Goal: Task Accomplishment & Management: Manage account settings

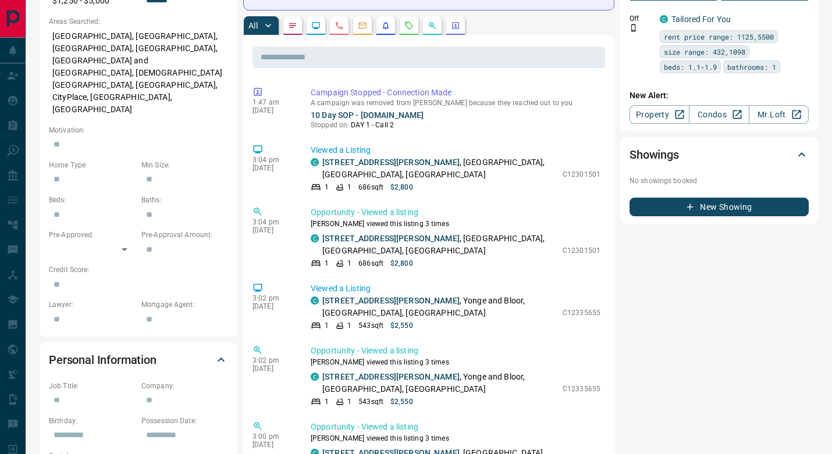
scroll to position [426, 0]
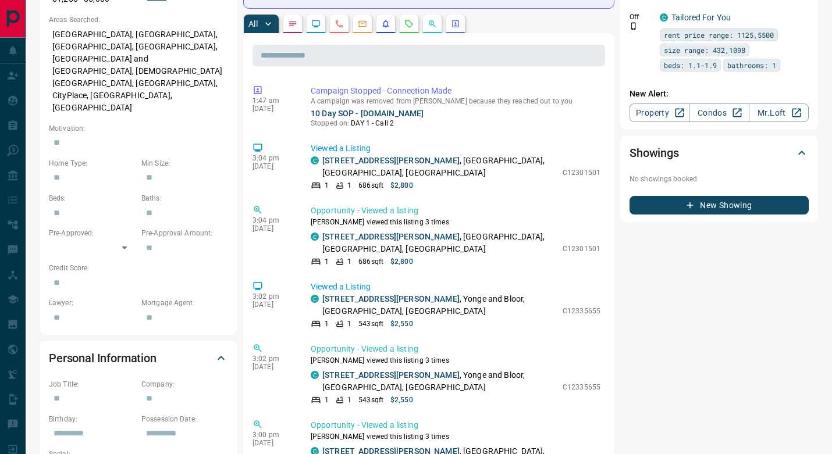
click at [614, 111] on div "Timeline Campaigns Add Note Send Email Send Text Log Call * ​ Add Activity Summ…" at bounding box center [530, 304] width 575 height 1439
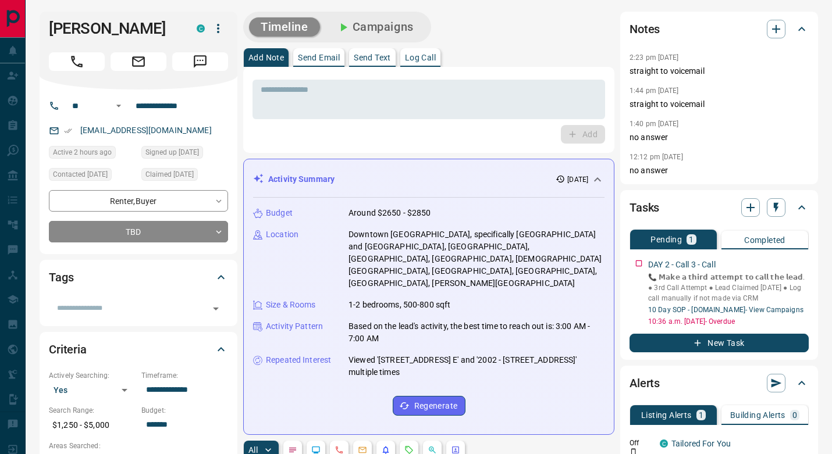
scroll to position [0, 0]
click at [620, 167] on div "Notes 2:23 pm [DATE] straight to voicemail 1:44 pm [DATE] straight to voicemail…" at bounding box center [719, 98] width 198 height 173
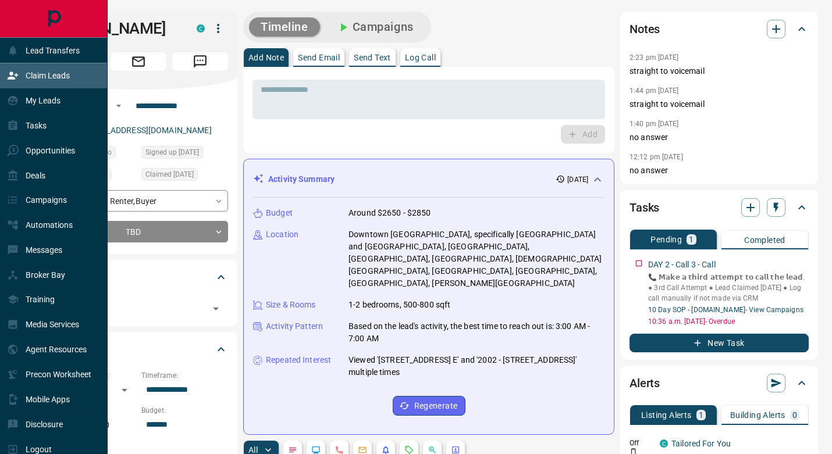
click at [56, 72] on p "Claim Leads" at bounding box center [48, 75] width 44 height 9
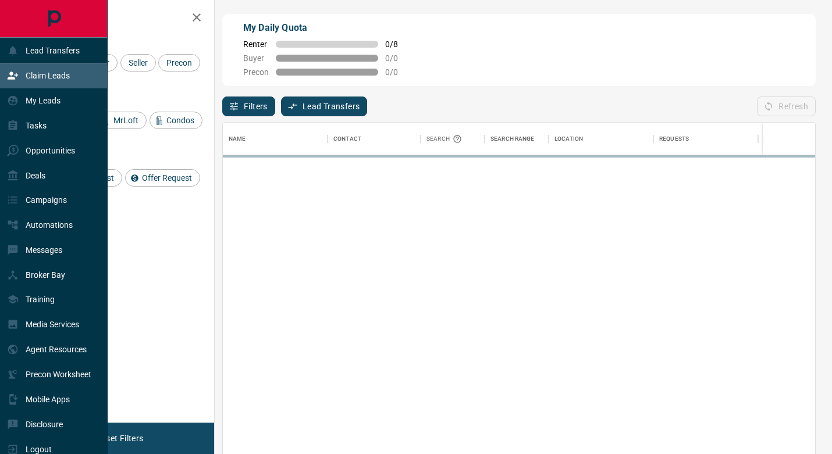
scroll to position [345, 592]
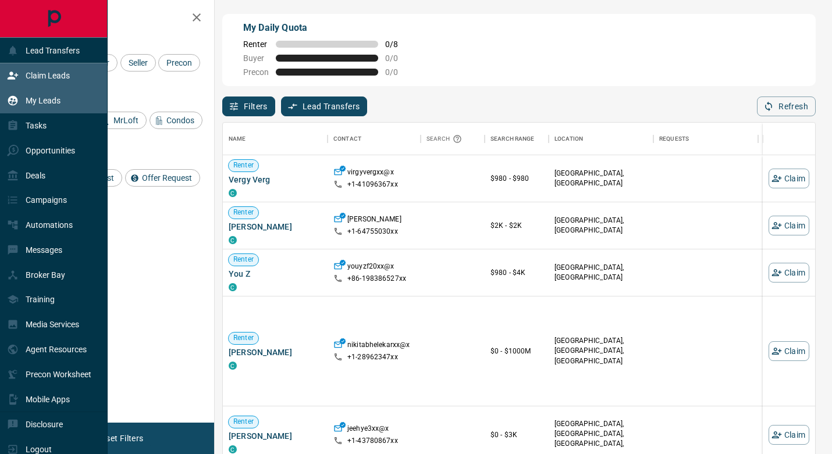
click at [34, 94] on div "My Leads" at bounding box center [34, 100] width 54 height 19
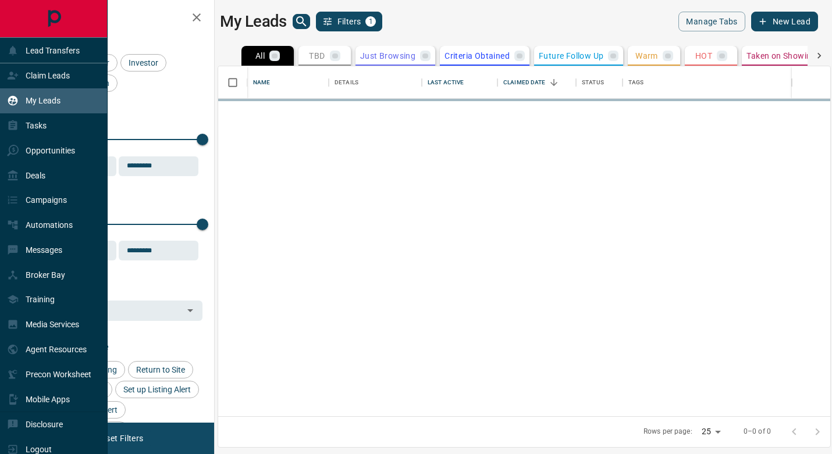
scroll to position [350, 612]
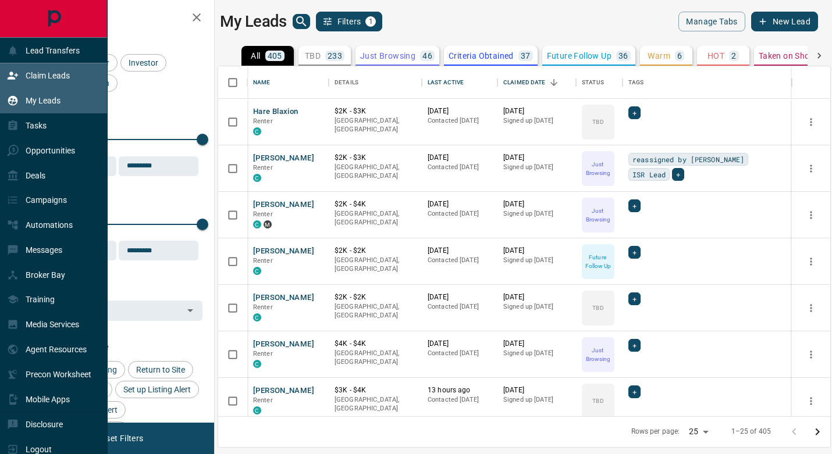
click at [39, 73] on p "Claim Leads" at bounding box center [48, 75] width 44 height 9
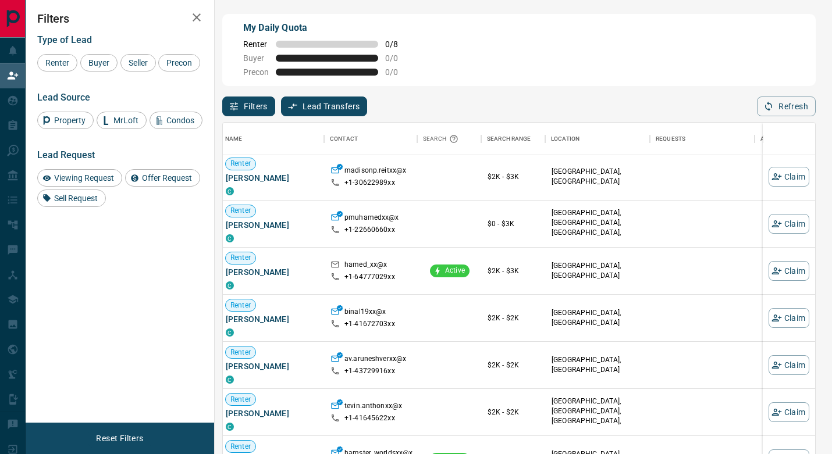
scroll to position [1331, 3]
click at [778, 270] on icon "button" at bounding box center [776, 271] width 10 height 10
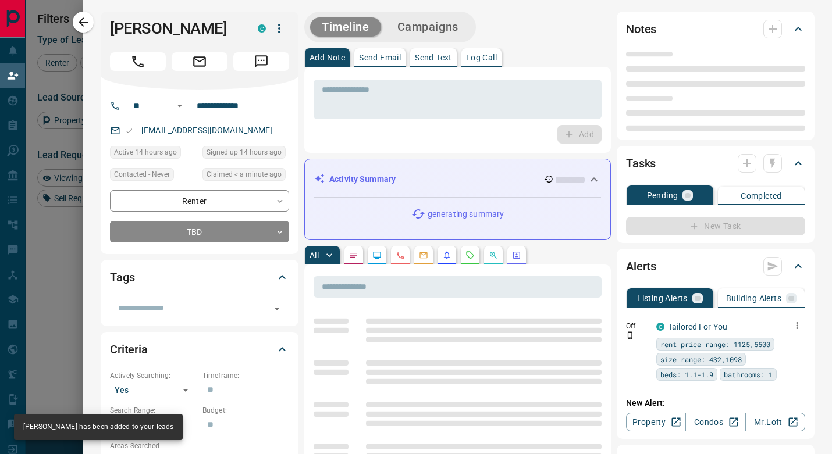
type input "**"
type input "**********"
type input "**"
type input "*"
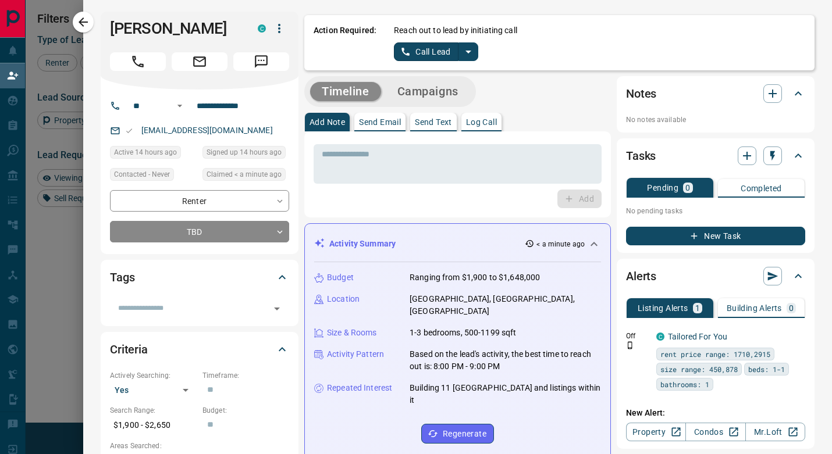
scroll to position [0, 0]
click at [468, 51] on icon "split button" at bounding box center [468, 52] width 6 height 3
click at [450, 89] on li "Log Manual Call" at bounding box center [435, 91] width 71 height 17
click at [433, 56] on button "Log Manual Call" at bounding box center [432, 51] width 77 height 19
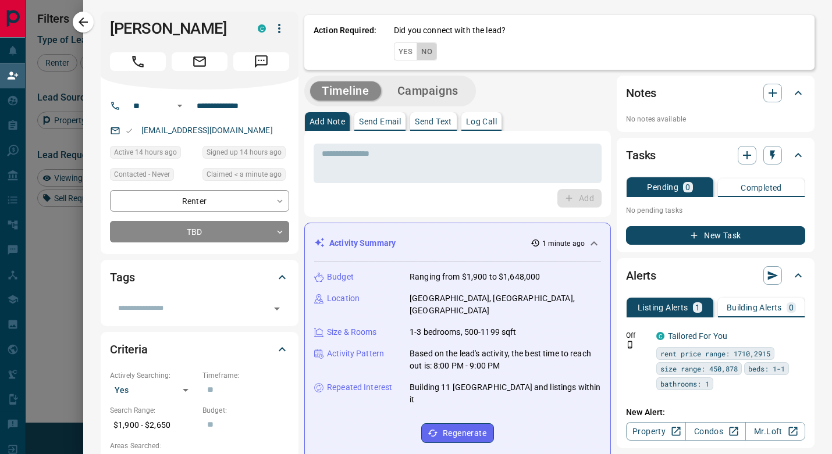
click at [428, 51] on button "No" at bounding box center [427, 51] width 20 height 18
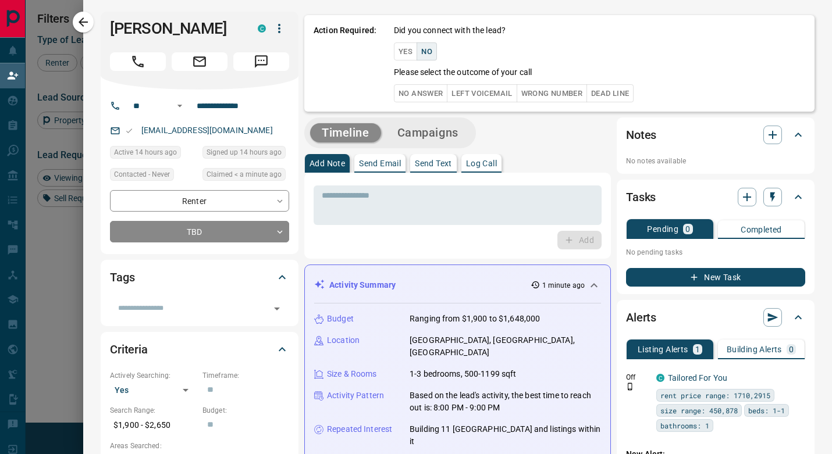
click at [429, 95] on button "No Answer" at bounding box center [421, 93] width 54 height 18
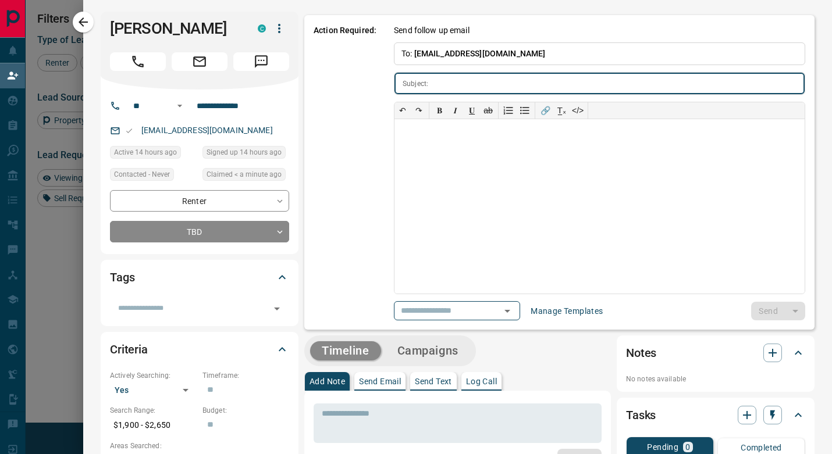
type input "**********"
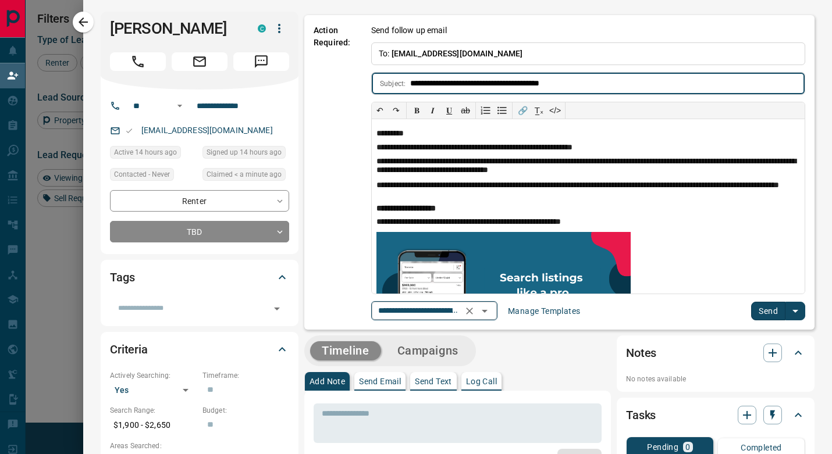
click at [492, 311] on icon "Open" at bounding box center [485, 311] width 14 height 14
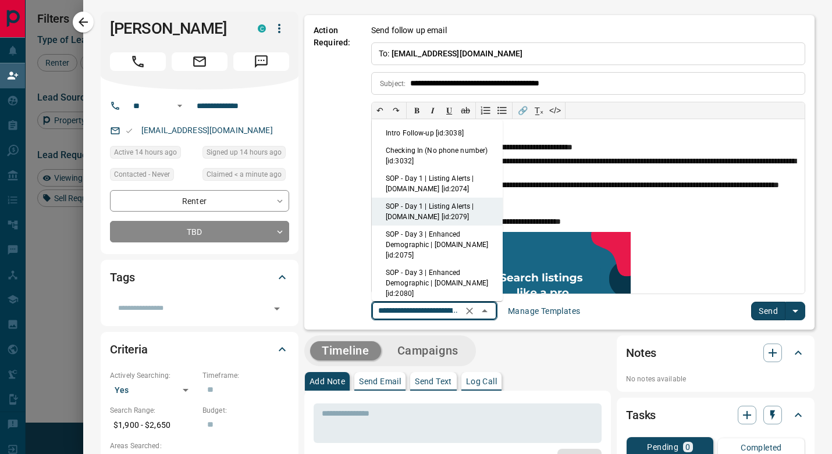
click at [447, 184] on li "SOP - Day 1 | Listing Alerts | [DOMAIN_NAME] [id:2074]" at bounding box center [437, 184] width 131 height 28
type input "**********"
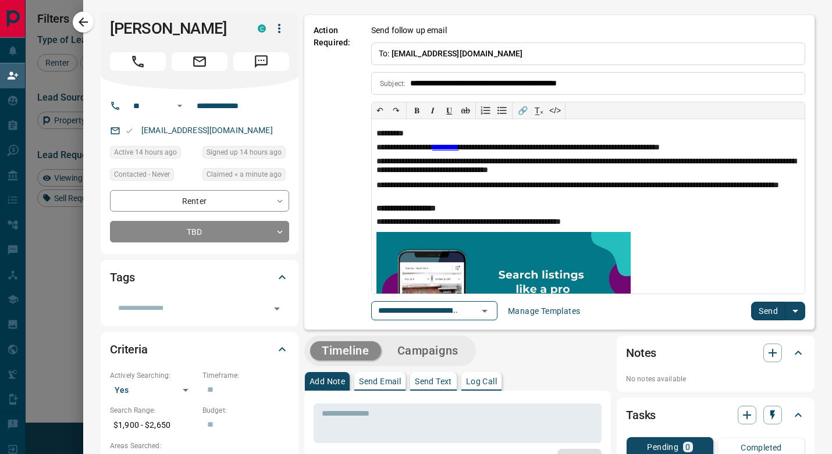
click at [785, 310] on button "Send" at bounding box center [768, 311] width 34 height 19
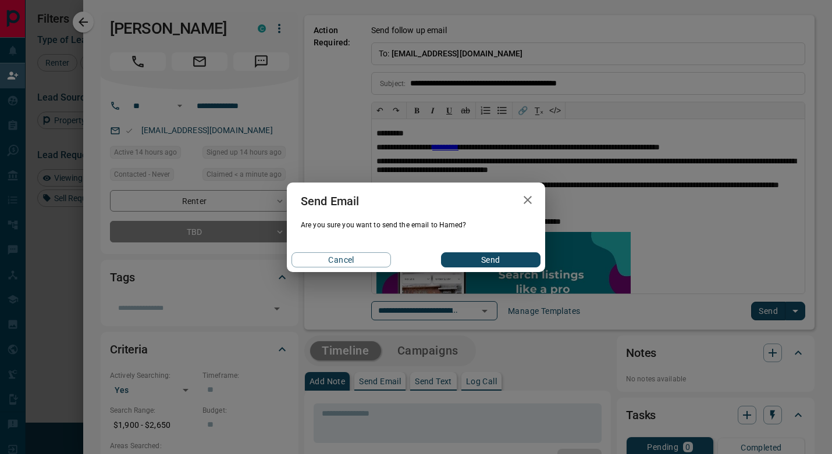
click at [524, 257] on button "Send" at bounding box center [490, 260] width 99 height 15
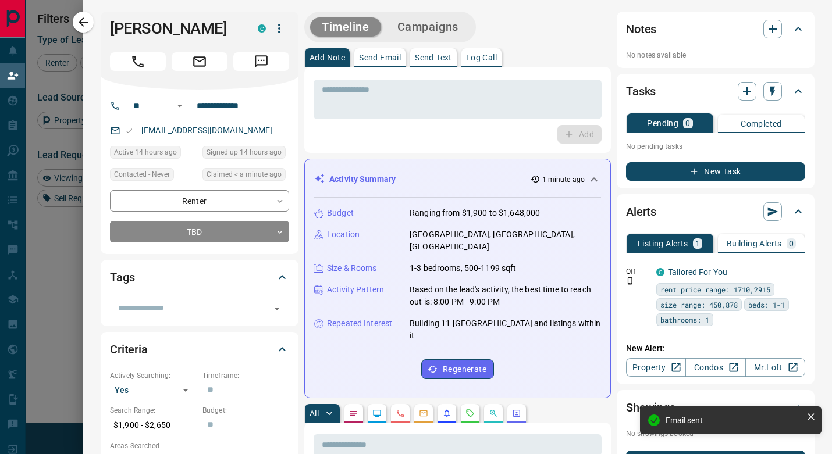
click at [443, 34] on button "Campaigns" at bounding box center [428, 26] width 84 height 19
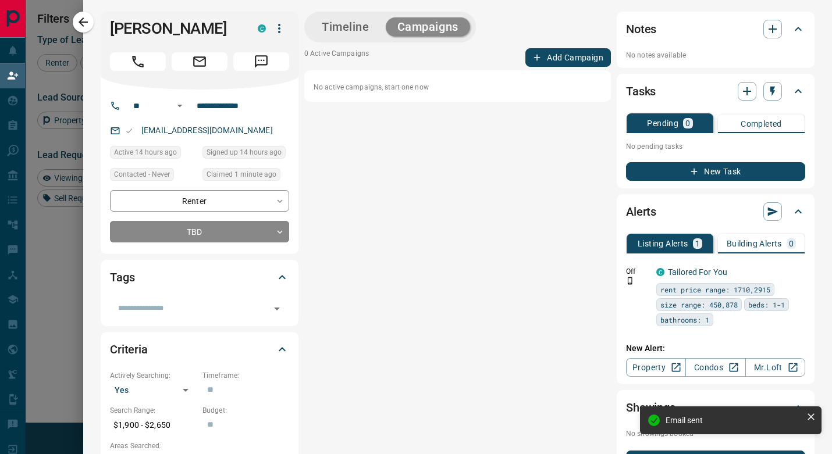
click at [555, 63] on button "Add Campaign" at bounding box center [568, 57] width 86 height 19
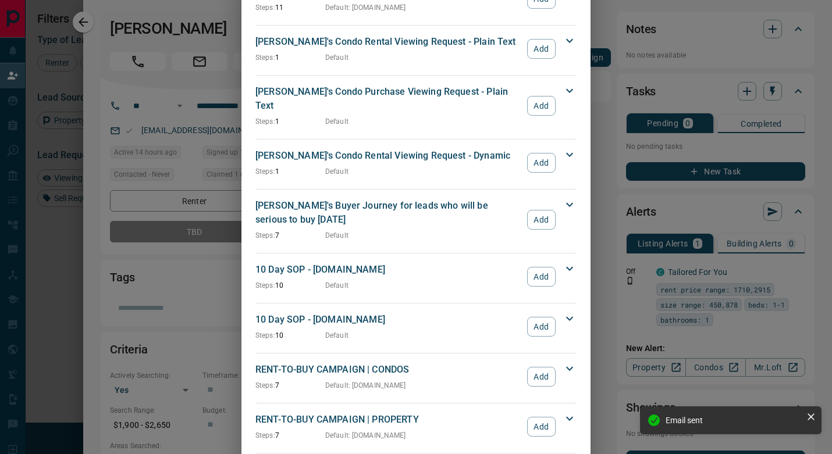
scroll to position [574, 0]
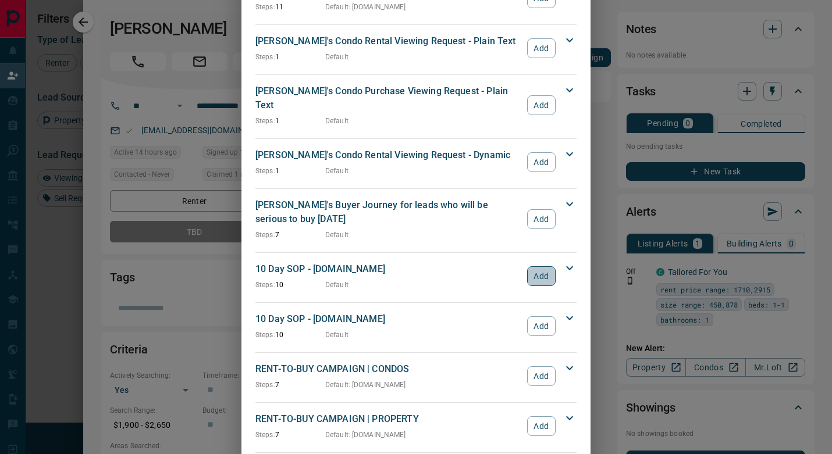
click at [528, 266] on button "Add" at bounding box center [541, 276] width 29 height 20
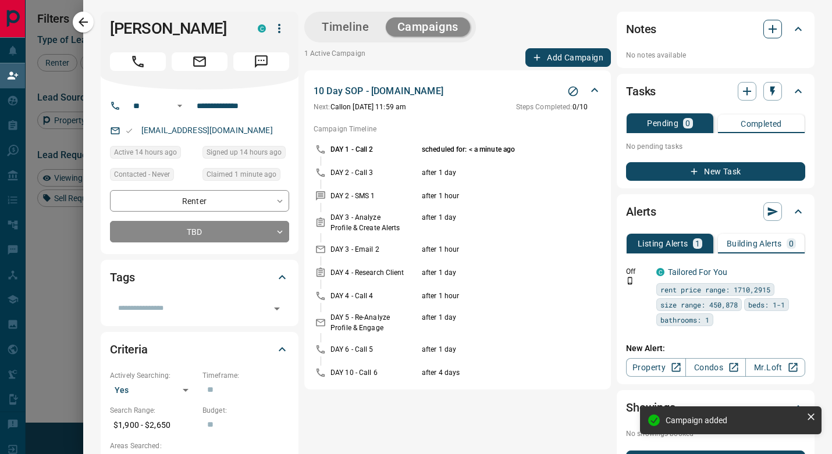
click at [774, 26] on icon "button" at bounding box center [773, 29] width 14 height 14
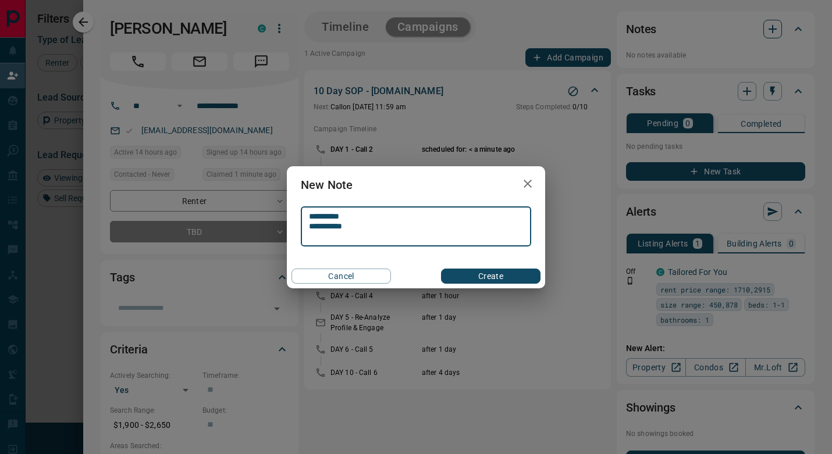
type textarea "**********"
click at [490, 276] on button "Create" at bounding box center [490, 276] width 99 height 15
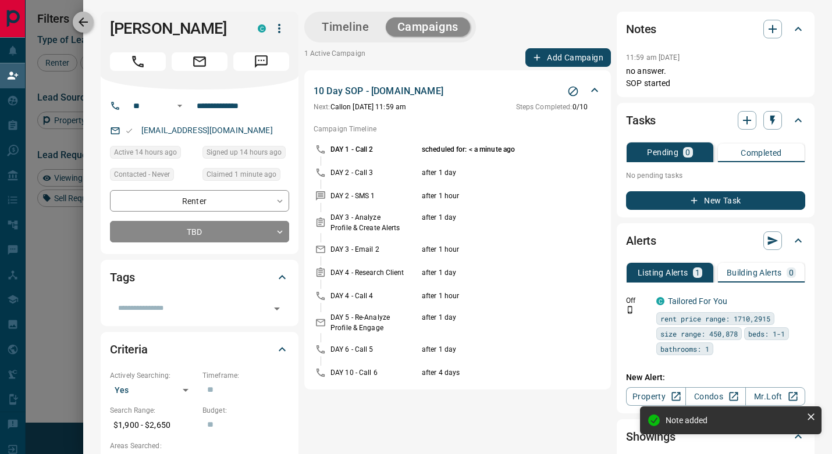
click at [88, 19] on icon "button" at bounding box center [83, 22] width 14 height 14
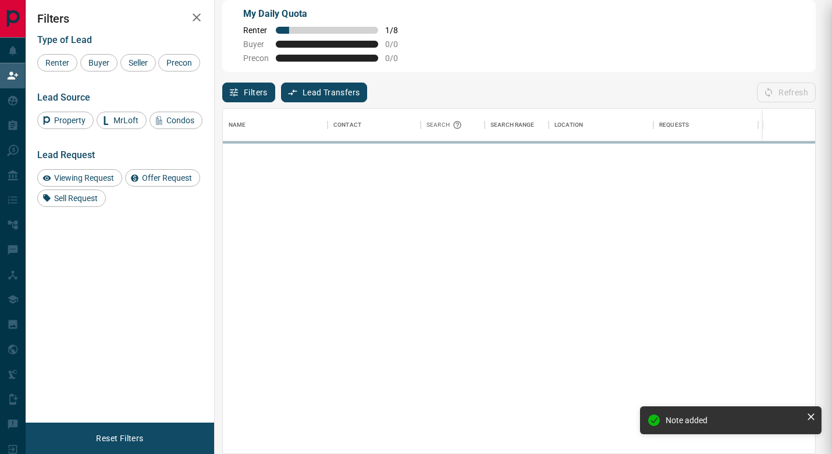
scroll to position [1, 1]
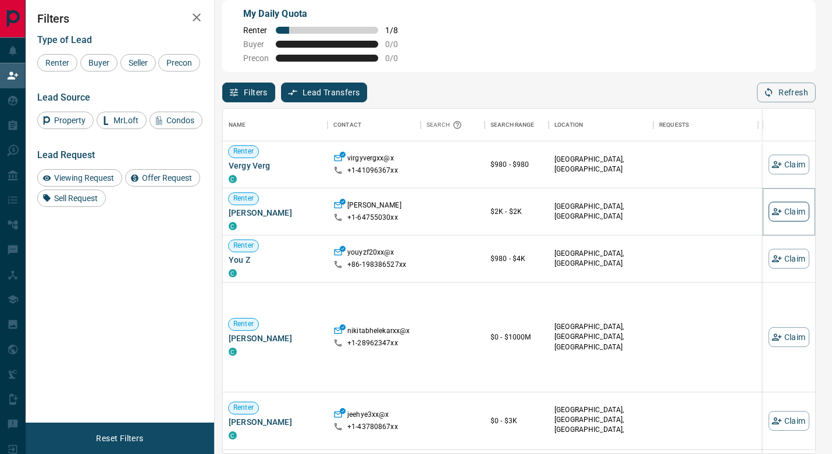
click at [787, 211] on button "Claim" at bounding box center [789, 212] width 41 height 20
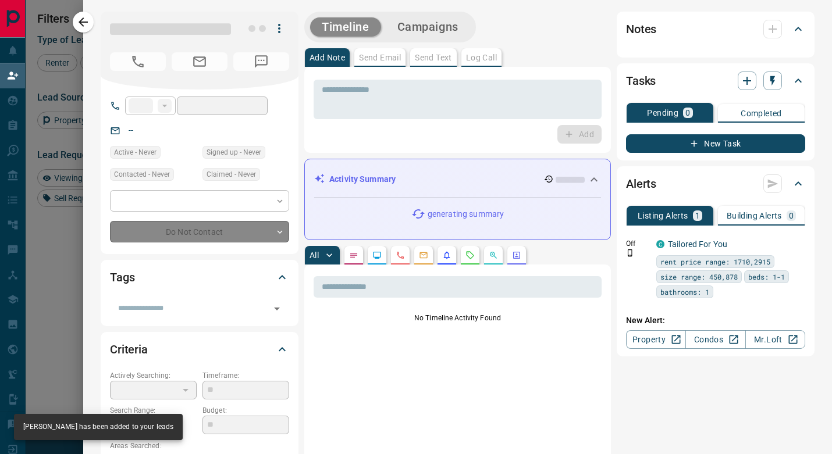
type input "**"
type input "**********"
type input "**"
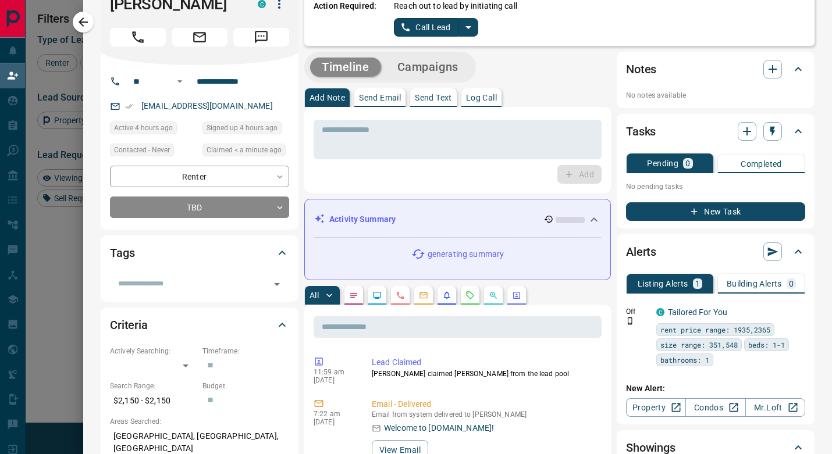
scroll to position [30, 0]
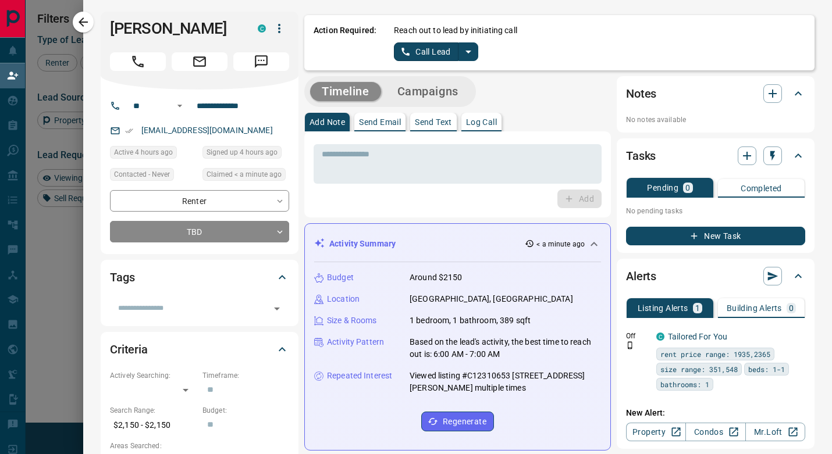
scroll to position [0, 0]
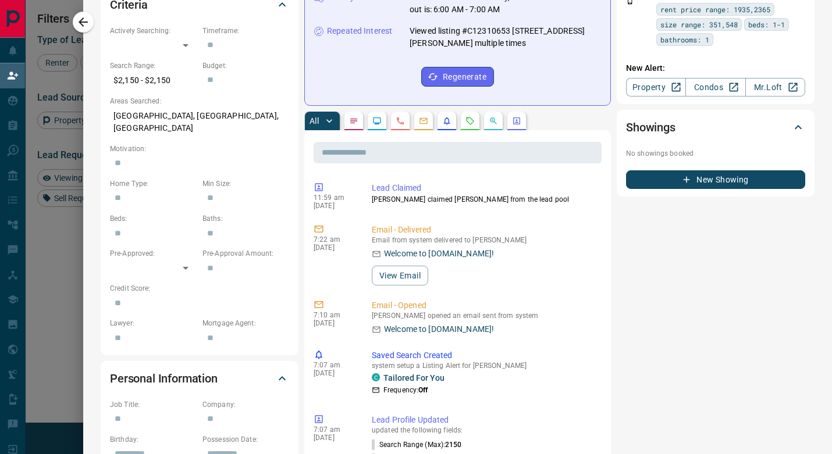
scroll to position [389, 0]
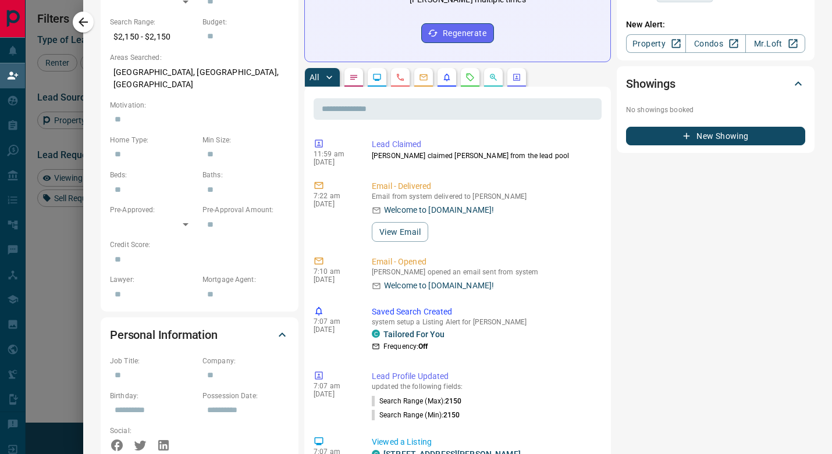
click at [617, 162] on div "Notes No notes available Tasks Pending 0 Completed No pending tasks New Task Al…" at bounding box center [716, 266] width 198 height 1157
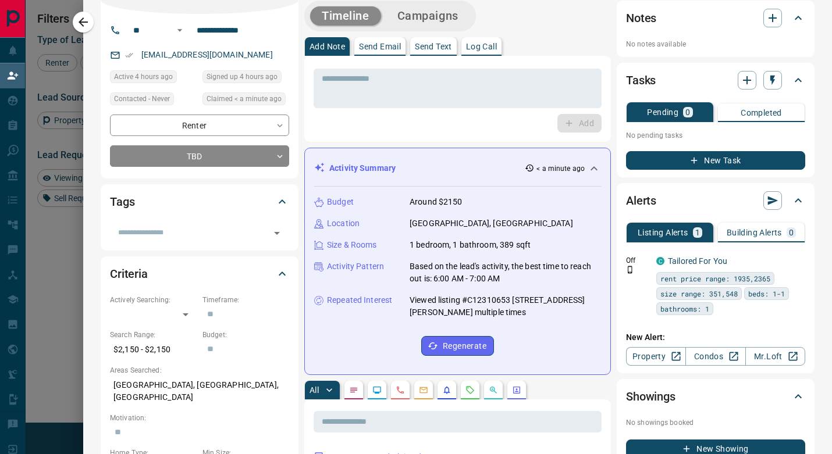
scroll to position [44, 0]
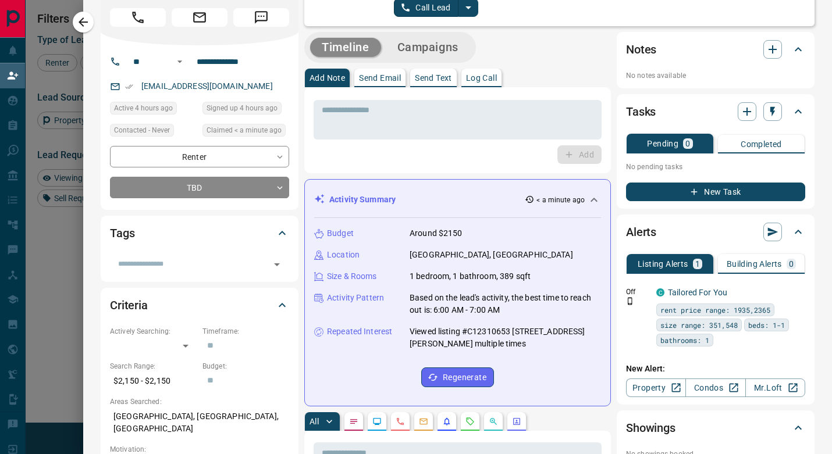
click at [620, 142] on div "Tasks Pending 0 Completed No pending tasks New Task" at bounding box center [716, 151] width 198 height 115
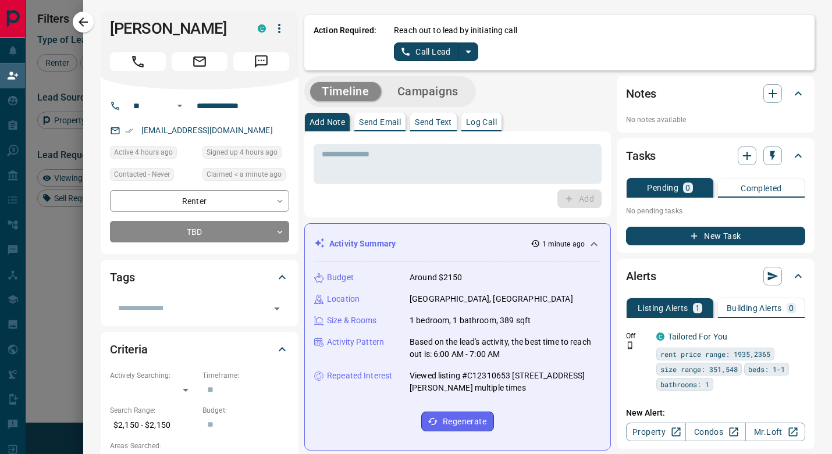
scroll to position [0, 0]
click at [474, 45] on icon "split button" at bounding box center [468, 52] width 14 height 14
click at [456, 89] on li "Log Manual Call" at bounding box center [435, 91] width 71 height 17
click at [449, 58] on button "Log Manual Call" at bounding box center [432, 51] width 77 height 19
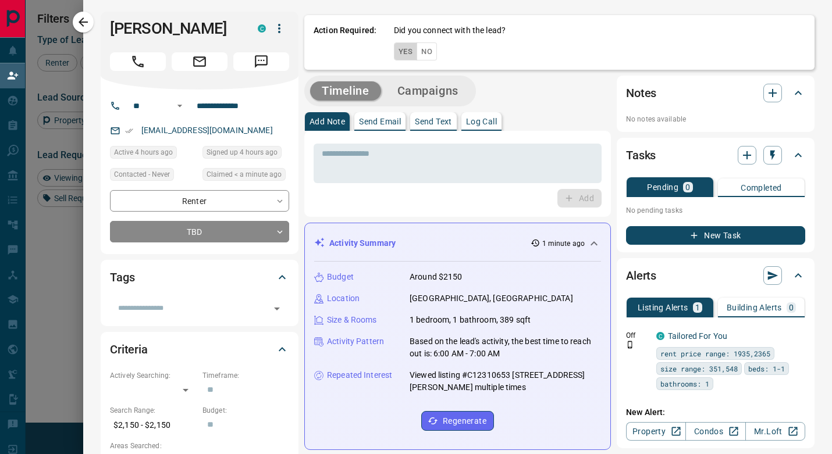
click at [403, 54] on button "Yes" at bounding box center [405, 51] width 23 height 18
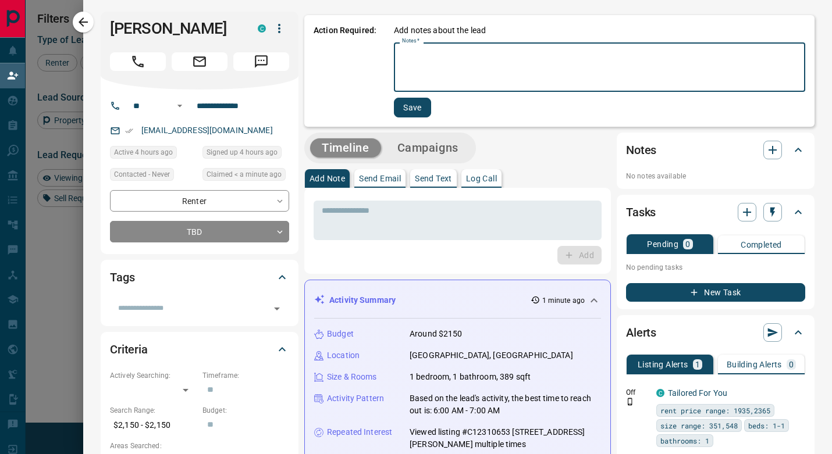
click at [440, 76] on textarea "Notes   *" at bounding box center [599, 68] width 395 height 40
type textarea "**********"
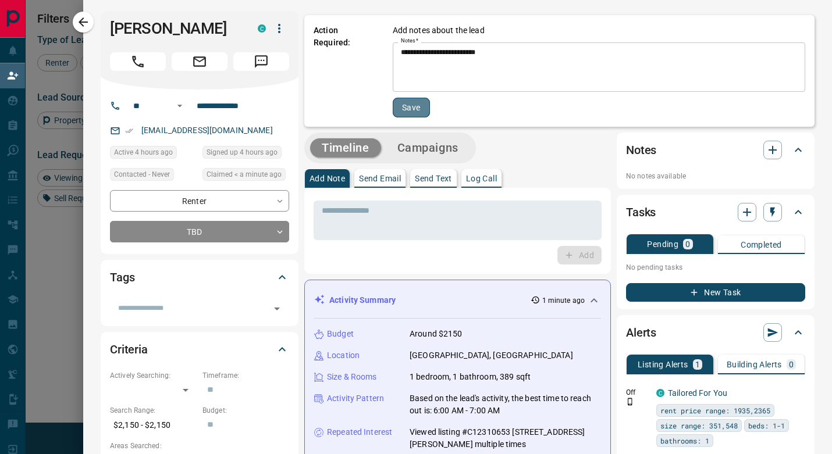
click at [410, 111] on button "Save" at bounding box center [411, 108] width 37 height 20
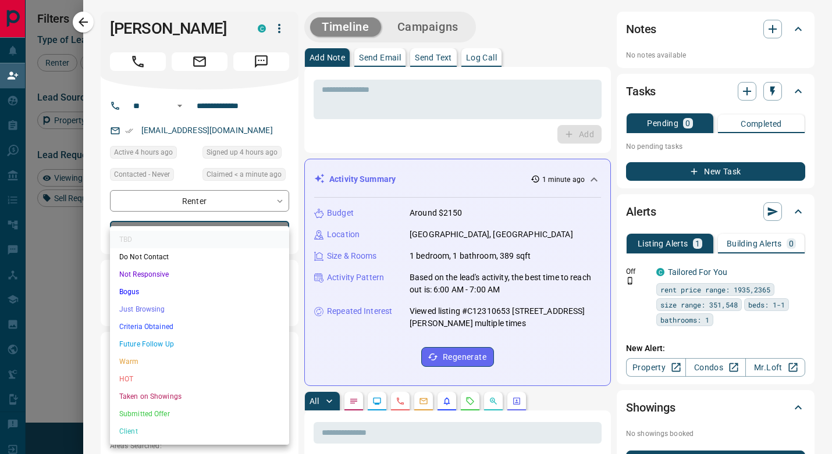
click at [278, 232] on body "Lead Transfers Claim Leads My Leads Tasks Opportunities Deals Campaigns Automat…" at bounding box center [416, 179] width 832 height 387
click at [180, 313] on li "Just Browsing" at bounding box center [199, 309] width 179 height 17
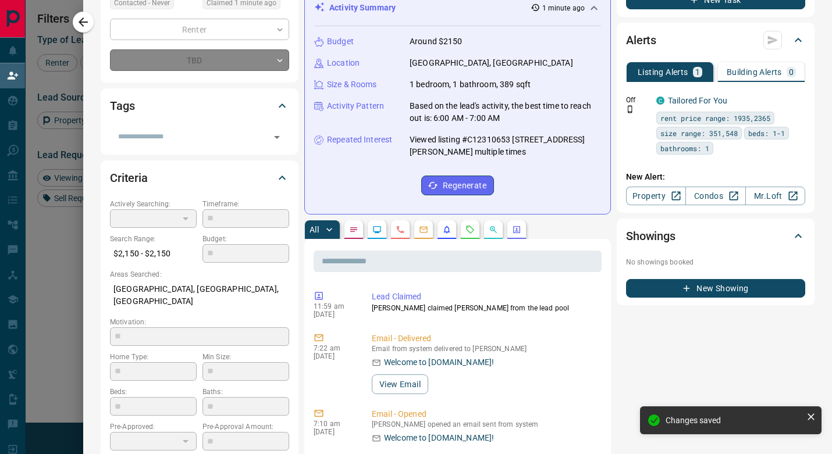
type input "*"
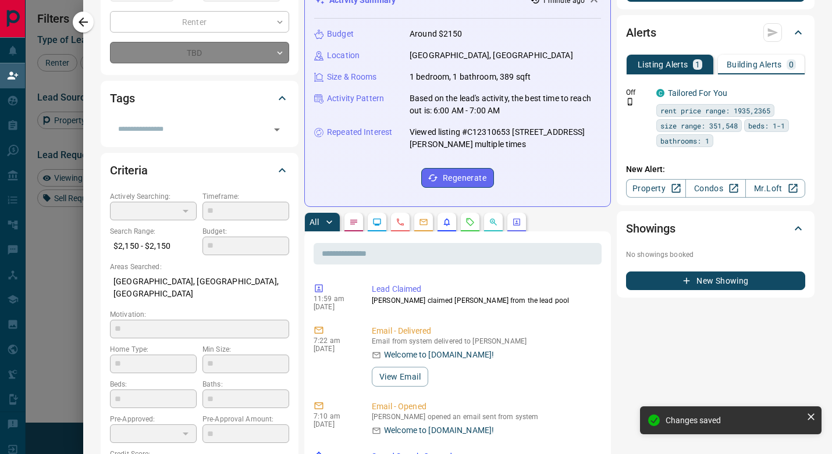
scroll to position [180, 0]
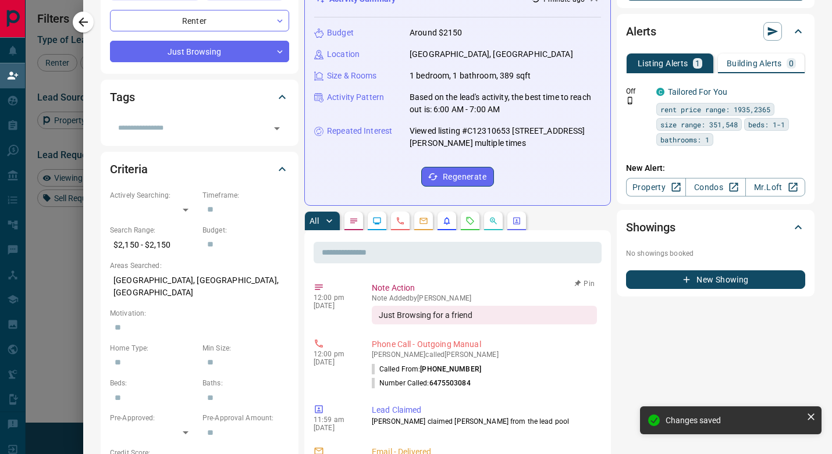
click at [571, 312] on div "Just Browsing for a friend" at bounding box center [484, 315] width 225 height 19
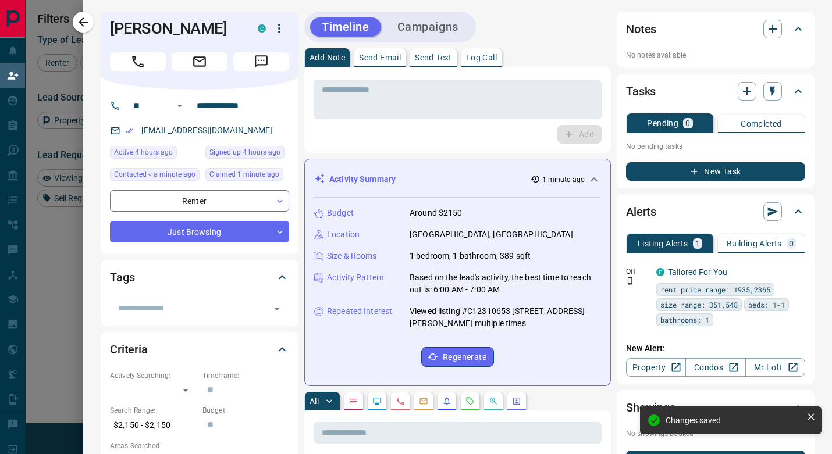
scroll to position [0, 0]
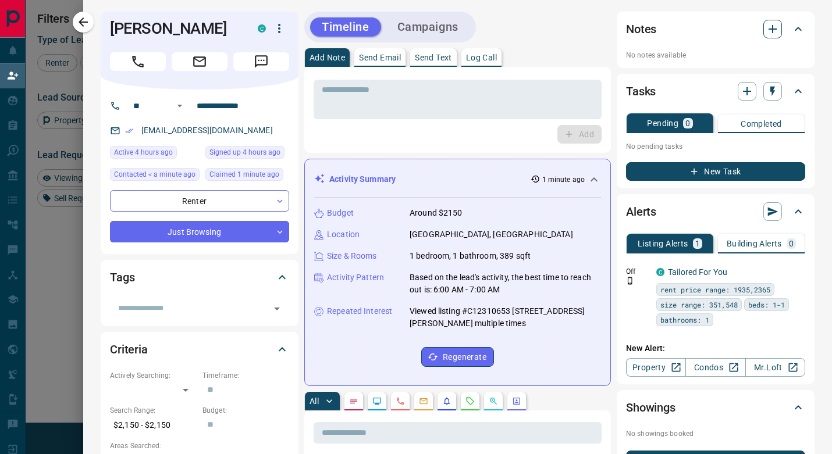
click at [774, 32] on icon "button" at bounding box center [773, 29] width 14 height 14
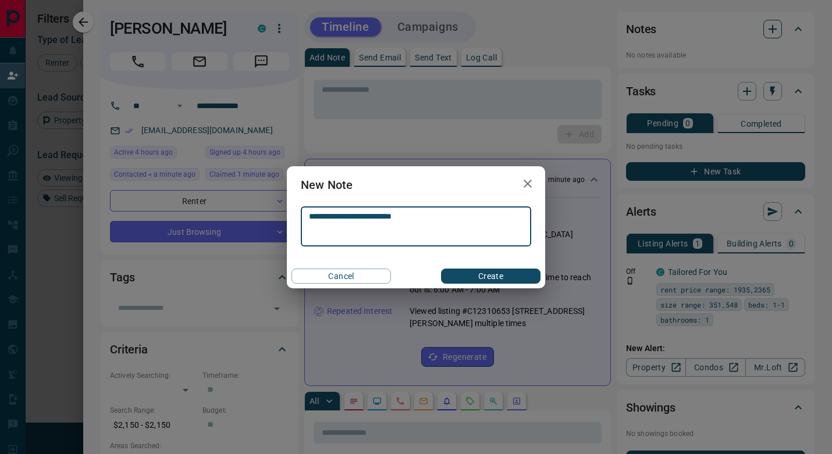
type textarea "**********"
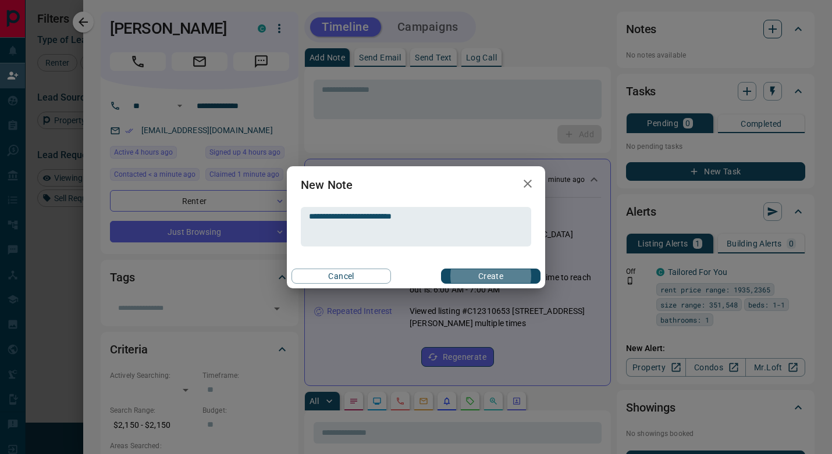
click at [490, 276] on button "Create" at bounding box center [490, 276] width 99 height 15
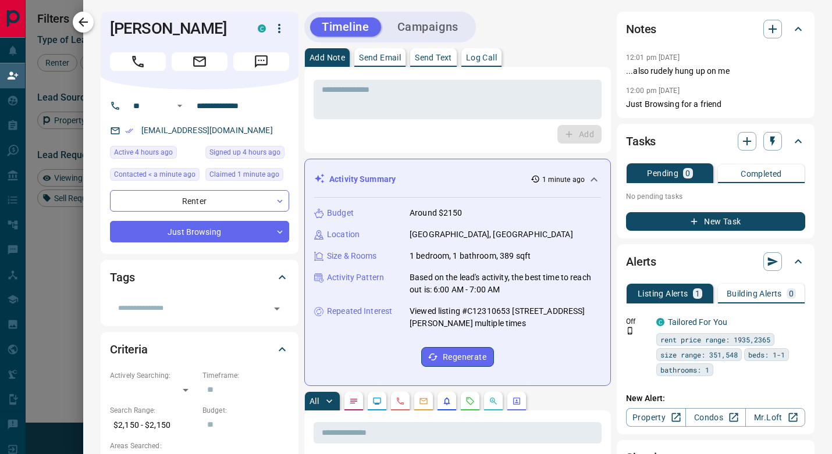
click at [89, 22] on icon "button" at bounding box center [83, 22] width 14 height 14
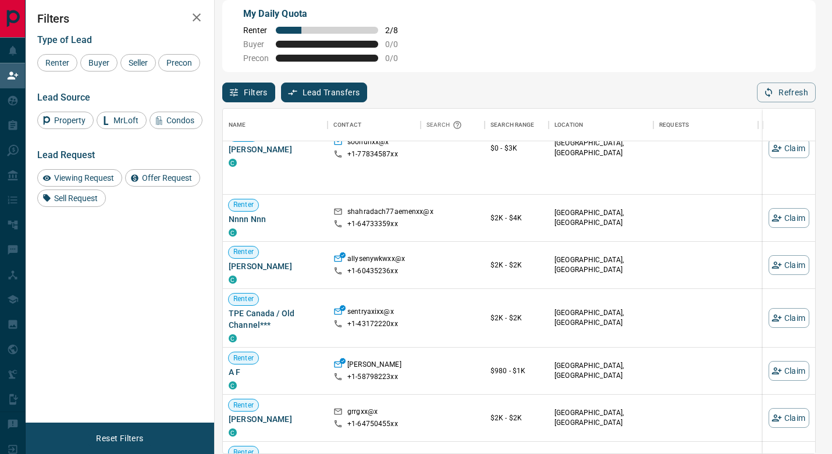
scroll to position [346, 0]
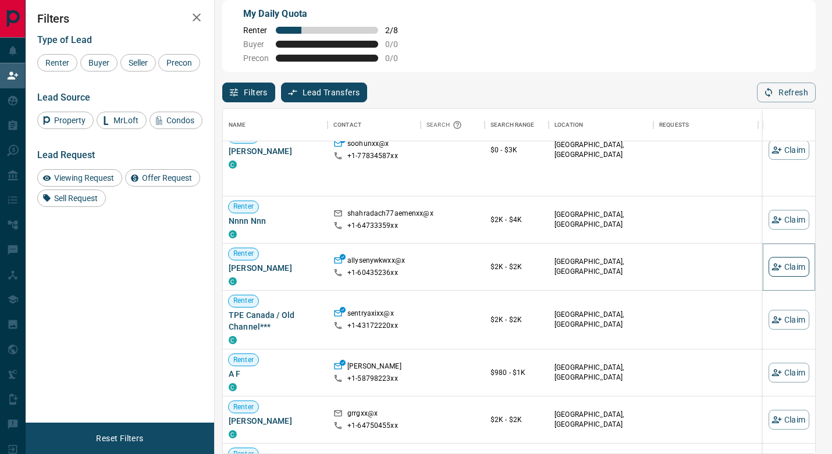
click at [777, 268] on icon "button" at bounding box center [776, 267] width 10 height 10
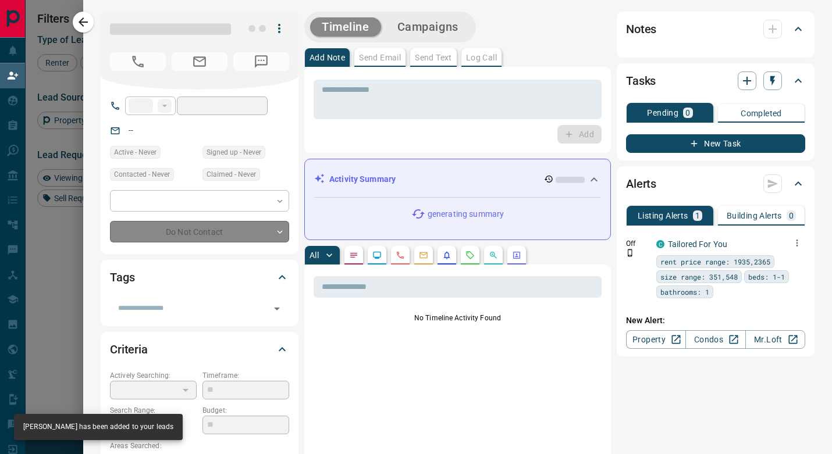
type input "**"
type input "**********"
type input "**"
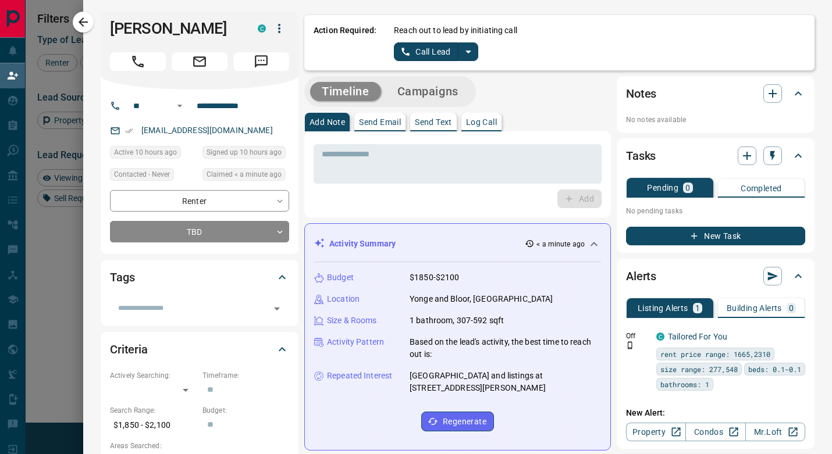
scroll to position [0, 0]
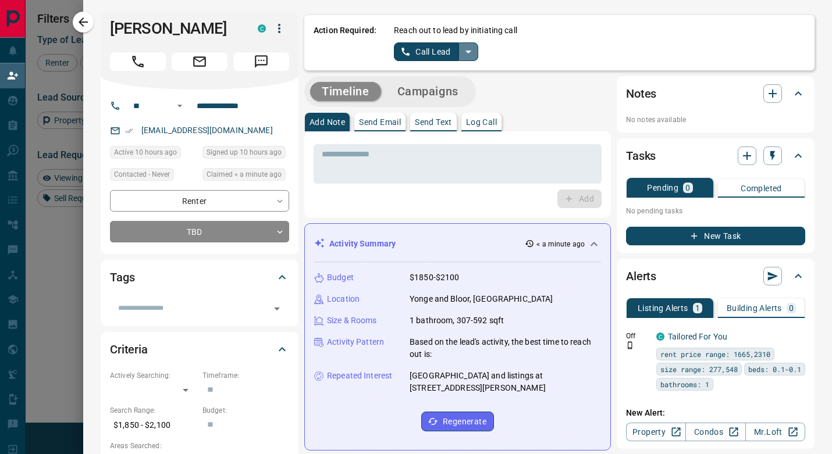
click at [471, 49] on icon "split button" at bounding box center [468, 52] width 14 height 14
click at [443, 86] on li "Log Manual Call" at bounding box center [435, 91] width 71 height 17
click at [436, 55] on button "Log Manual Call" at bounding box center [432, 51] width 77 height 19
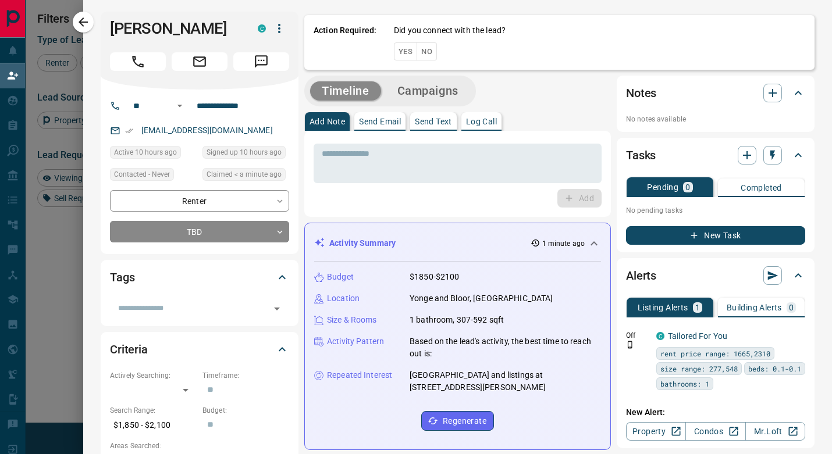
click at [399, 54] on button "Yes" at bounding box center [405, 51] width 23 height 18
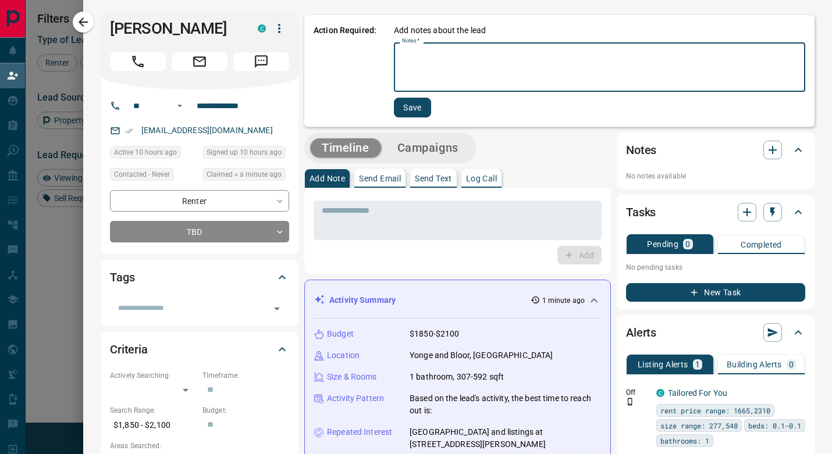
click at [440, 74] on textarea "Notes   *" at bounding box center [599, 68] width 395 height 40
type textarea "*"
type textarea "**********"
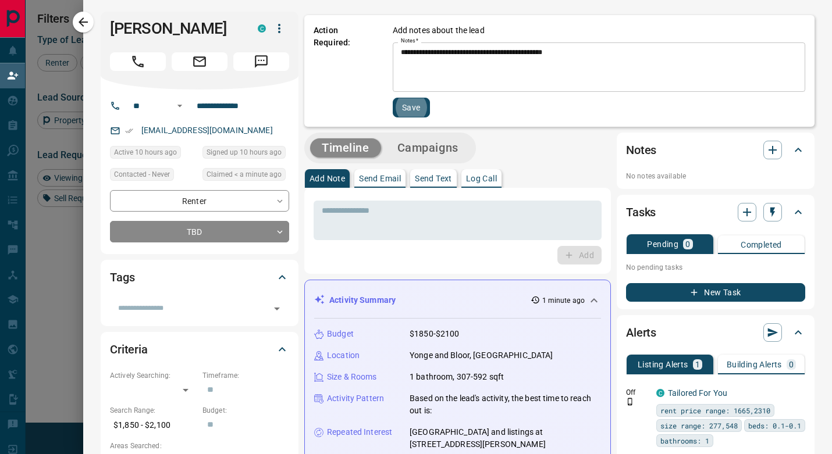
click at [411, 108] on button "Save" at bounding box center [411, 108] width 37 height 20
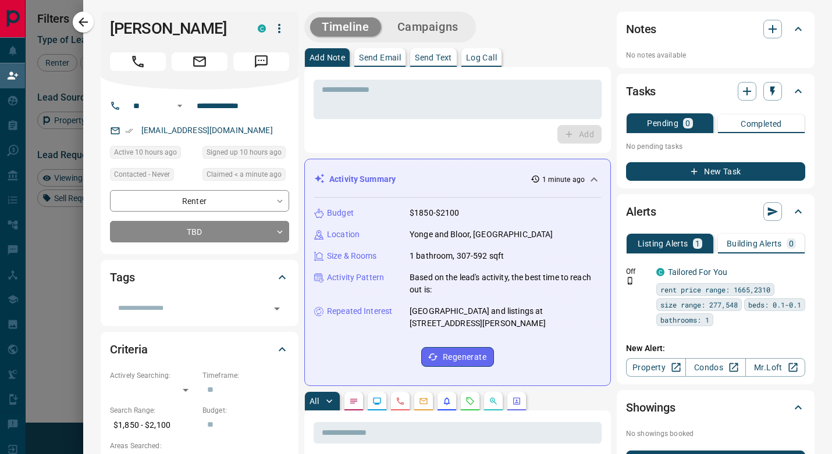
click at [455, 37] on div "Timeline Campaigns" at bounding box center [390, 27] width 165 height 24
click at [447, 27] on button "Campaigns" at bounding box center [428, 26] width 84 height 19
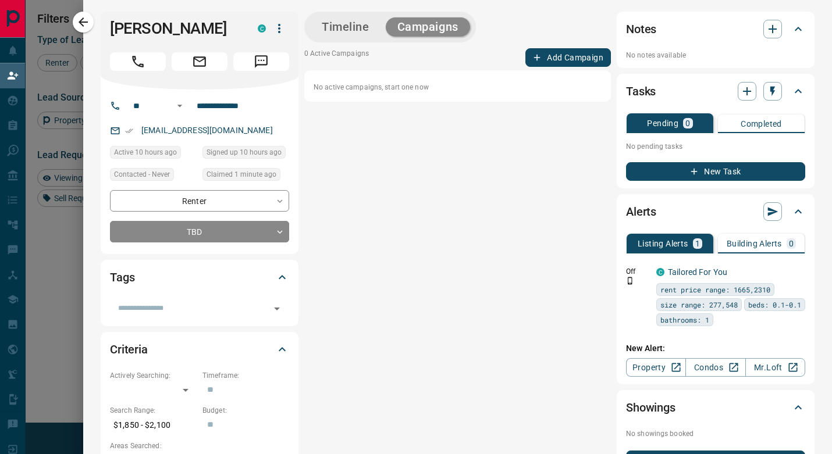
click at [550, 50] on button "Add Campaign" at bounding box center [568, 57] width 86 height 19
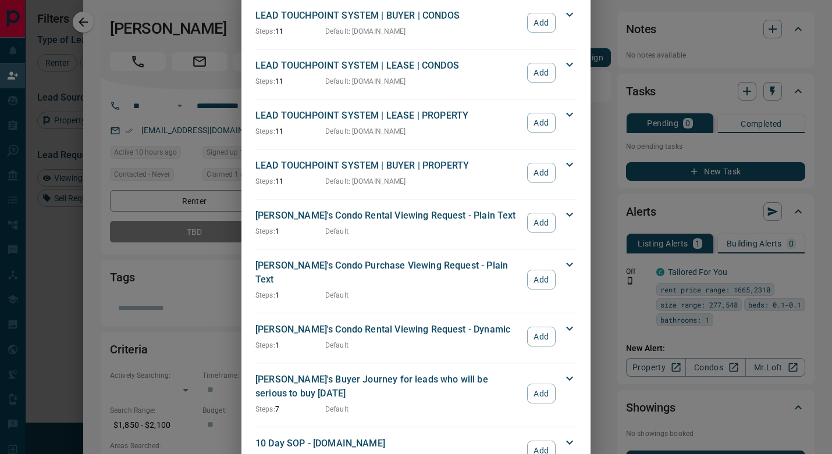
scroll to position [400, 0]
click at [547, 440] on button "Add" at bounding box center [541, 450] width 29 height 20
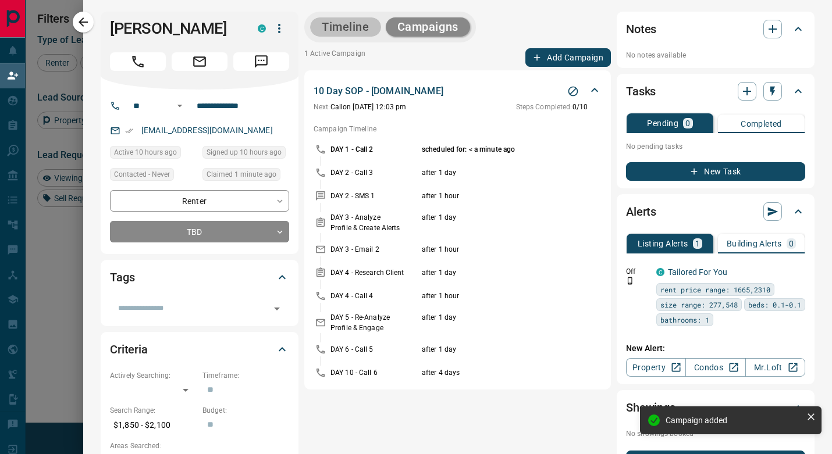
click at [350, 24] on button "Timeline" at bounding box center [345, 26] width 71 height 19
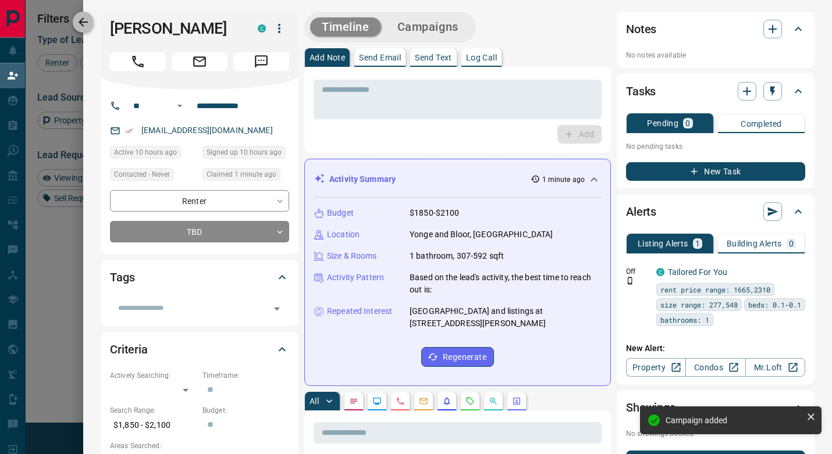
click at [91, 20] on button "button" at bounding box center [83, 22] width 21 height 21
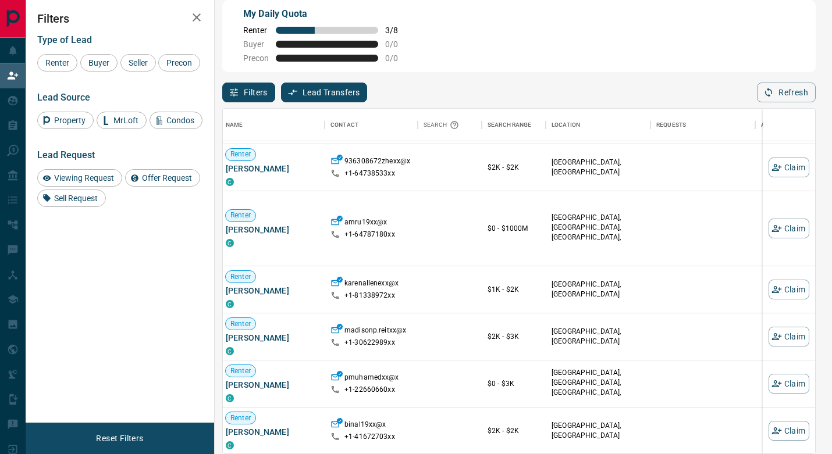
scroll to position [1016, 3]
click at [780, 336] on icon "button" at bounding box center [776, 335] width 10 height 7
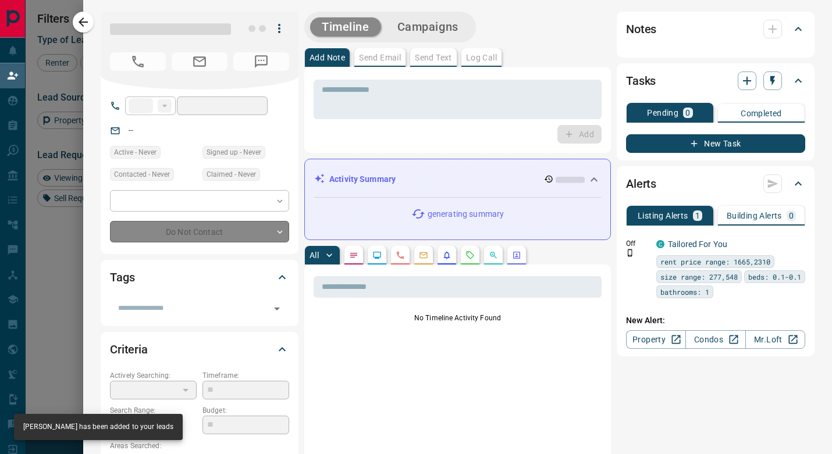
type input "**"
type input "**********"
type input "**"
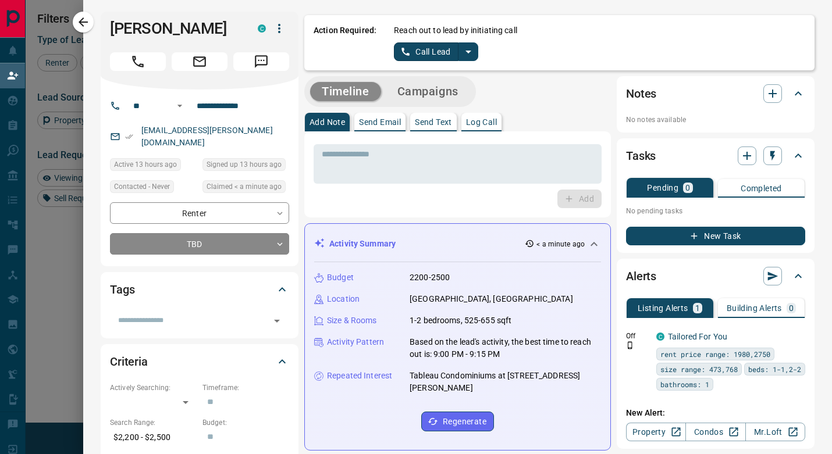
scroll to position [0, 0]
click at [471, 49] on icon "split button" at bounding box center [468, 52] width 14 height 14
click at [461, 87] on li "Log Manual Call" at bounding box center [435, 91] width 71 height 17
click at [447, 58] on button "Log Manual Call" at bounding box center [432, 51] width 77 height 19
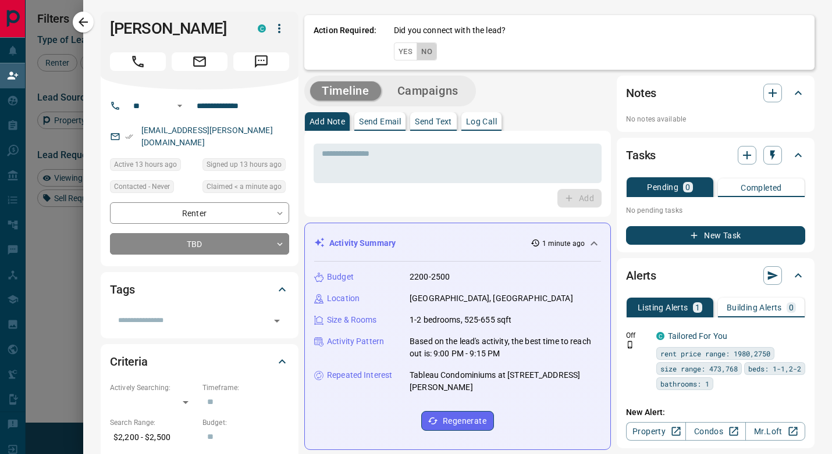
click at [436, 55] on button "No" at bounding box center [427, 51] width 20 height 18
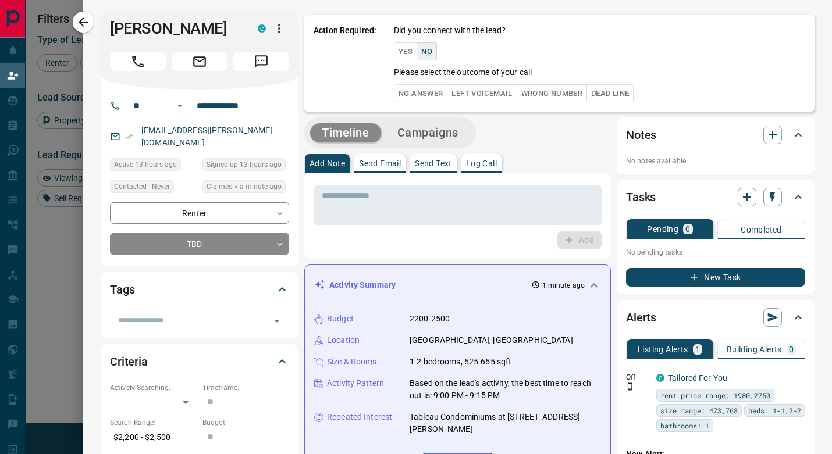
click at [430, 94] on button "No Answer" at bounding box center [421, 93] width 54 height 18
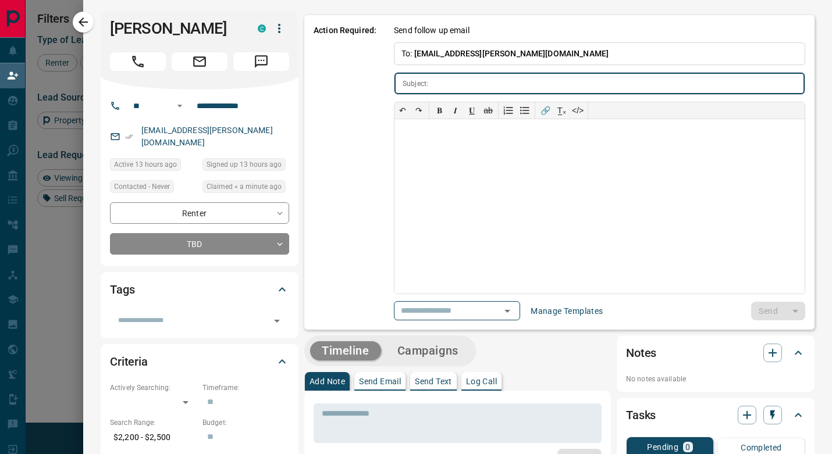
type input "**********"
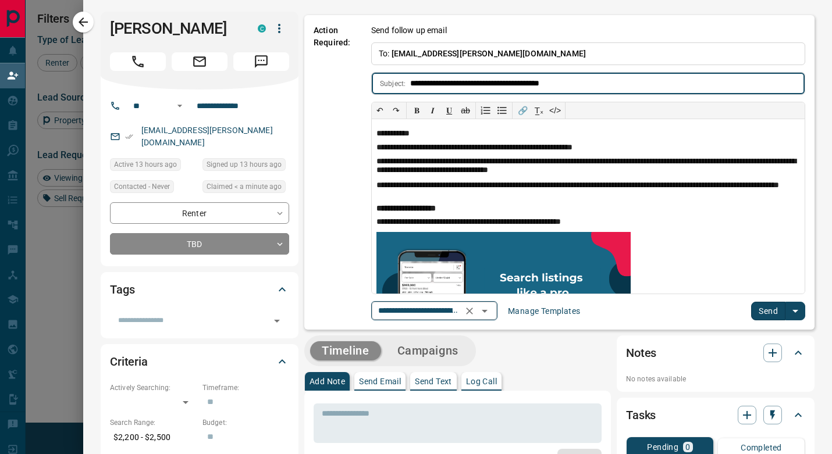
click at [492, 307] on icon "Open" at bounding box center [485, 311] width 14 height 14
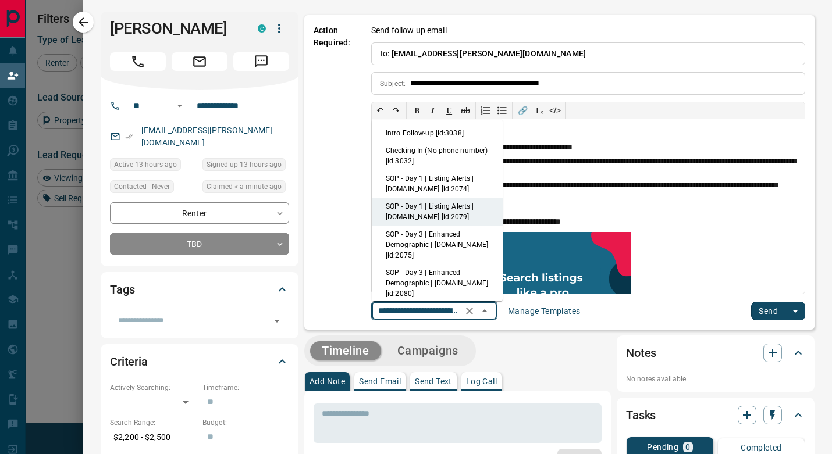
click at [435, 184] on li "SOP - Day 1 | Listing Alerts | [DOMAIN_NAME] [id:2074]" at bounding box center [437, 184] width 131 height 28
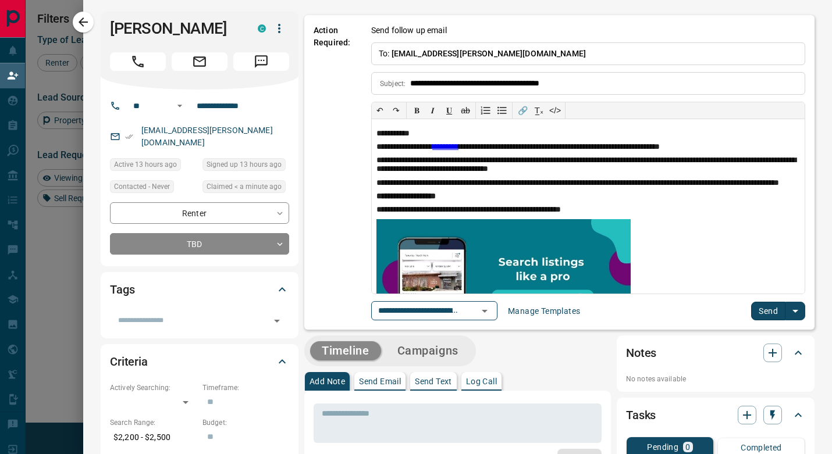
type input "**********"
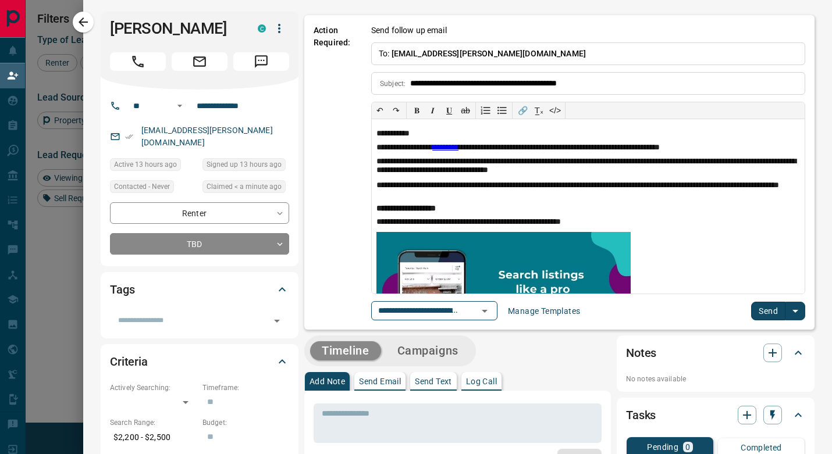
click at [770, 308] on button "Send" at bounding box center [768, 311] width 34 height 19
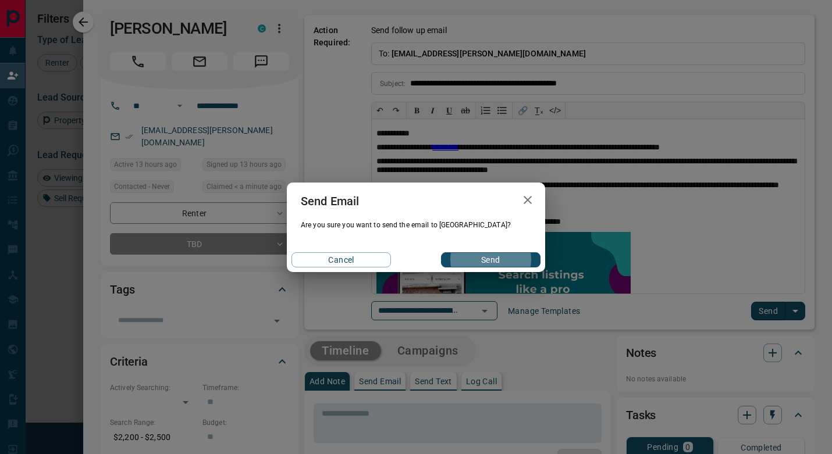
click at [490, 259] on button "Send" at bounding box center [490, 260] width 99 height 15
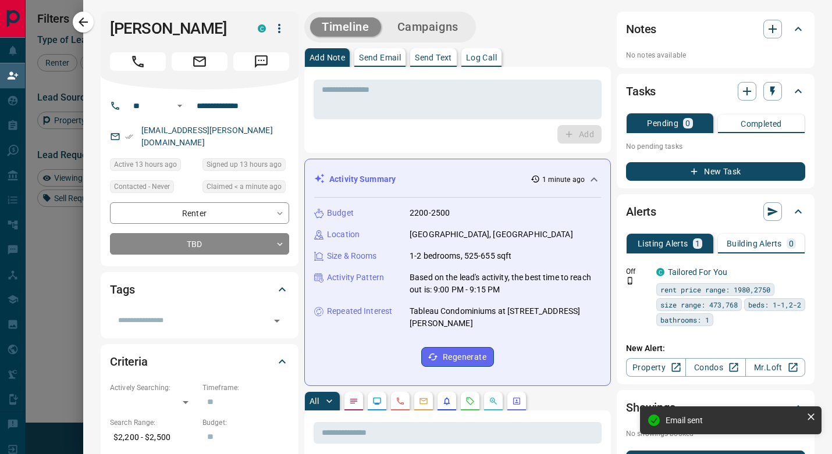
click at [463, 30] on button "Campaigns" at bounding box center [428, 26] width 84 height 19
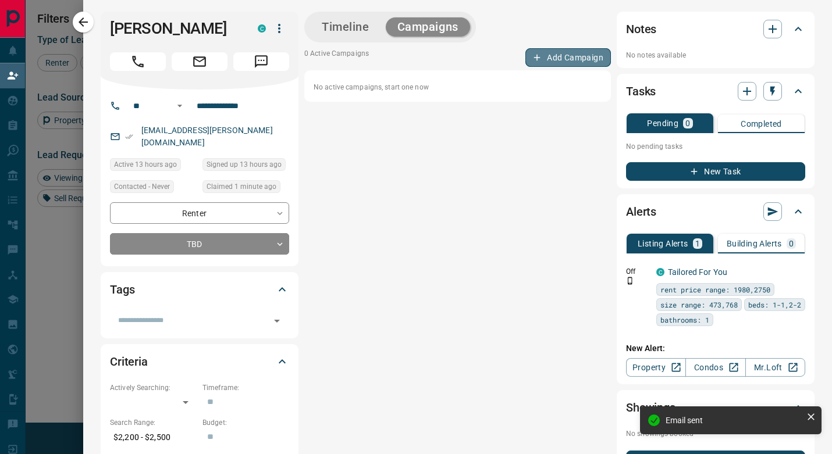
click at [564, 59] on button "Add Campaign" at bounding box center [568, 57] width 86 height 19
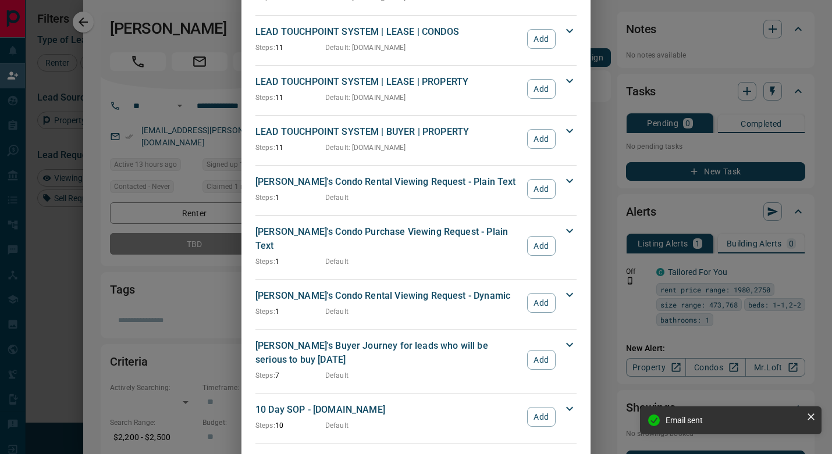
scroll to position [433, 0]
click at [546, 408] on button "Add" at bounding box center [541, 418] width 29 height 20
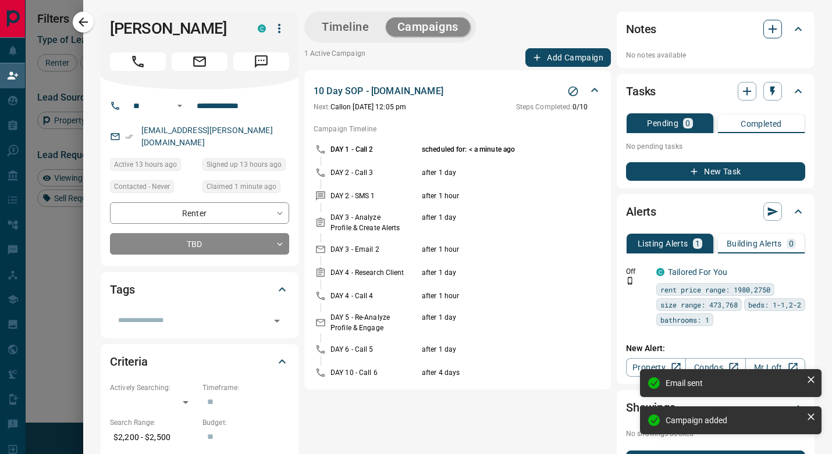
click at [771, 26] on icon "button" at bounding box center [773, 29] width 14 height 14
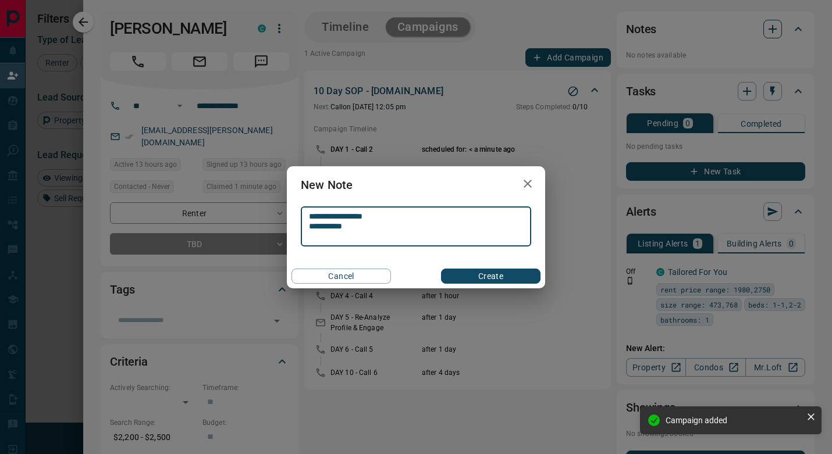
type textarea "**********"
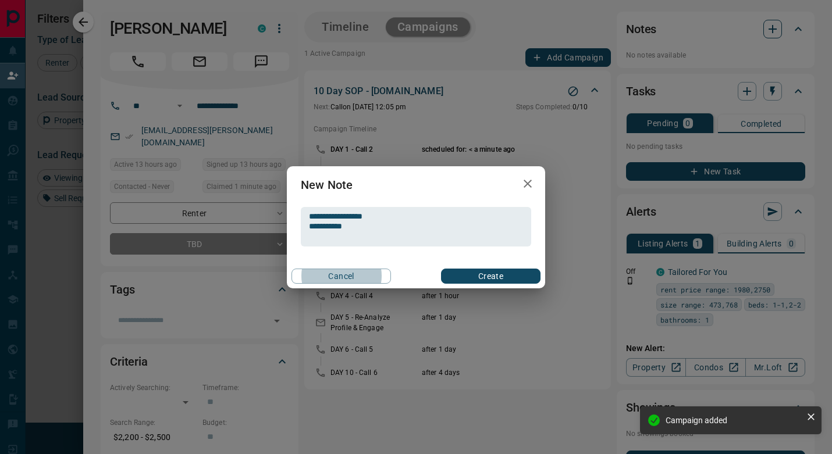
click at [490, 276] on button "Create" at bounding box center [490, 276] width 99 height 15
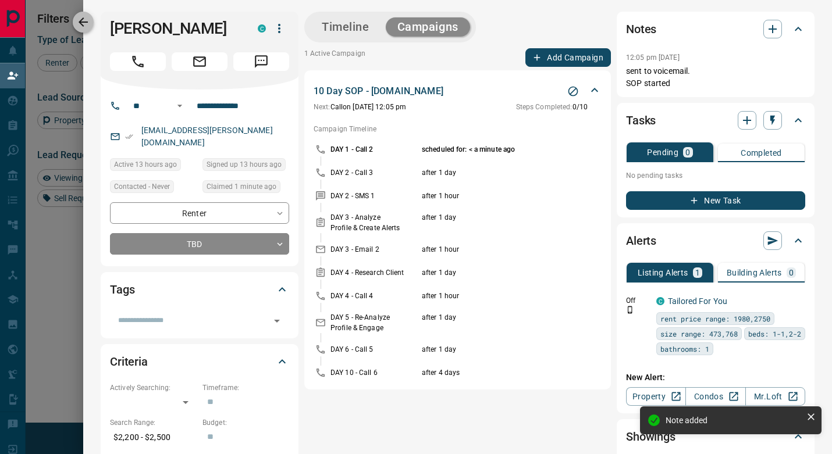
click at [87, 18] on icon "button" at bounding box center [83, 22] width 14 height 14
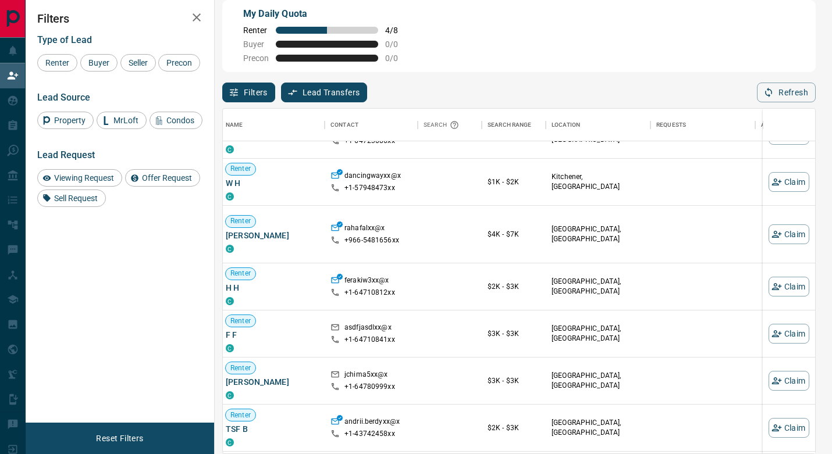
scroll to position [1439, 3]
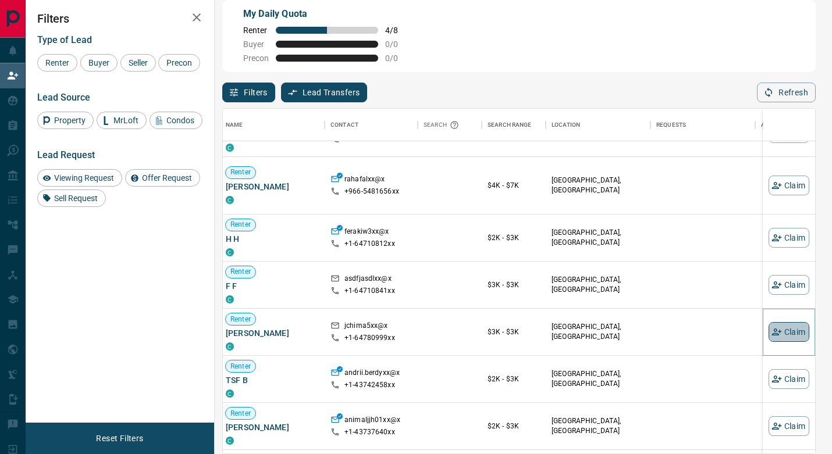
click at [781, 332] on icon "button" at bounding box center [776, 332] width 10 height 10
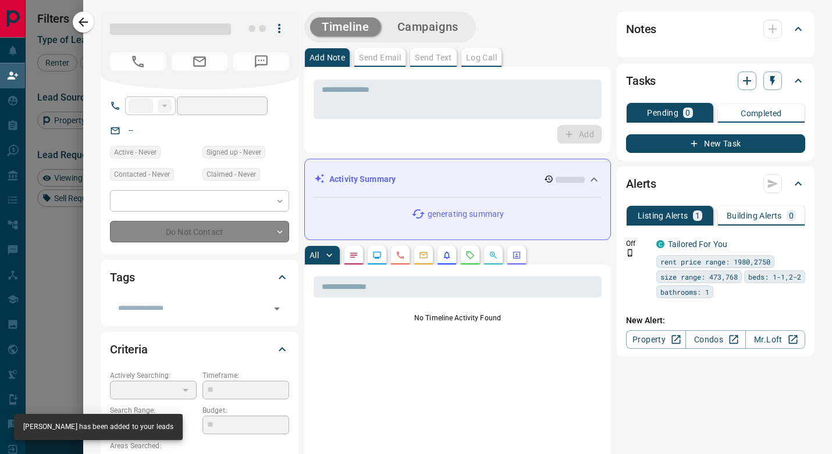
type input "**"
type input "**********"
type input "**"
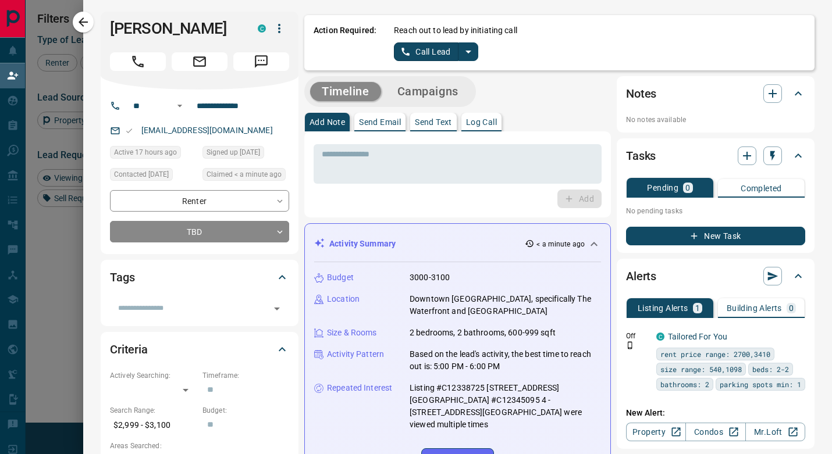
scroll to position [0, 0]
click at [464, 52] on icon "split button" at bounding box center [468, 52] width 14 height 14
click at [438, 88] on li "Log Manual Call" at bounding box center [435, 91] width 71 height 17
click at [427, 60] on button "Log Manual Call" at bounding box center [432, 51] width 77 height 19
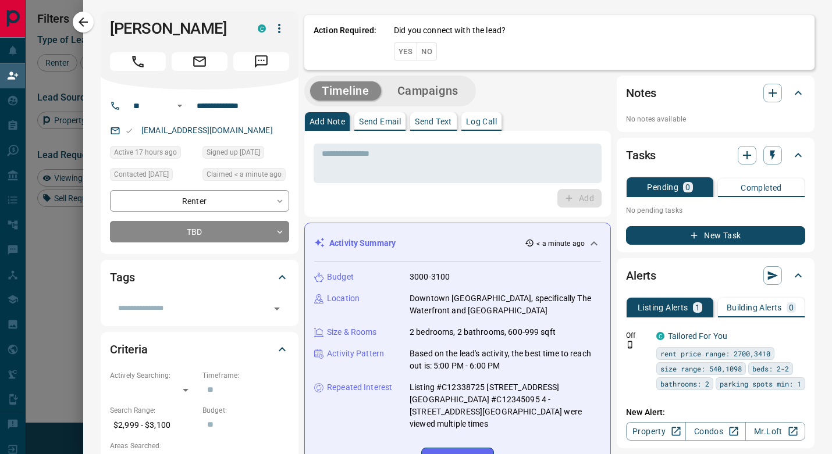
click at [431, 61] on div "Action Required: Did you connect with the lead? Yes No" at bounding box center [559, 42] width 510 height 55
click at [427, 51] on button "No" at bounding box center [427, 51] width 20 height 18
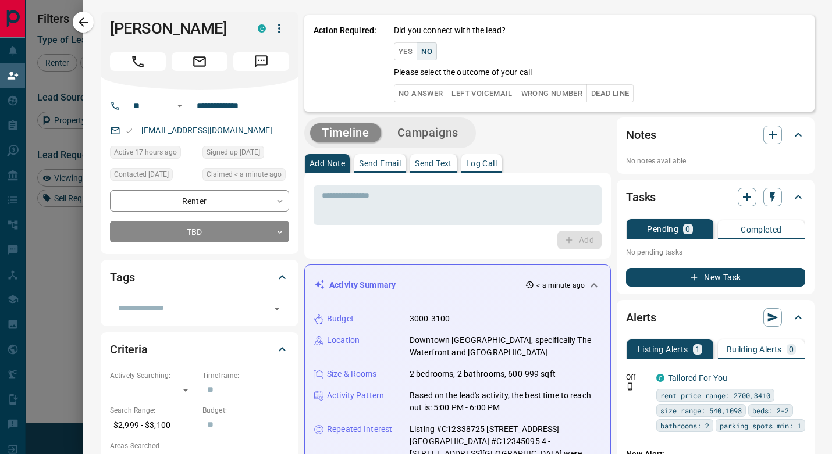
click at [433, 95] on button "No Answer" at bounding box center [421, 93] width 54 height 18
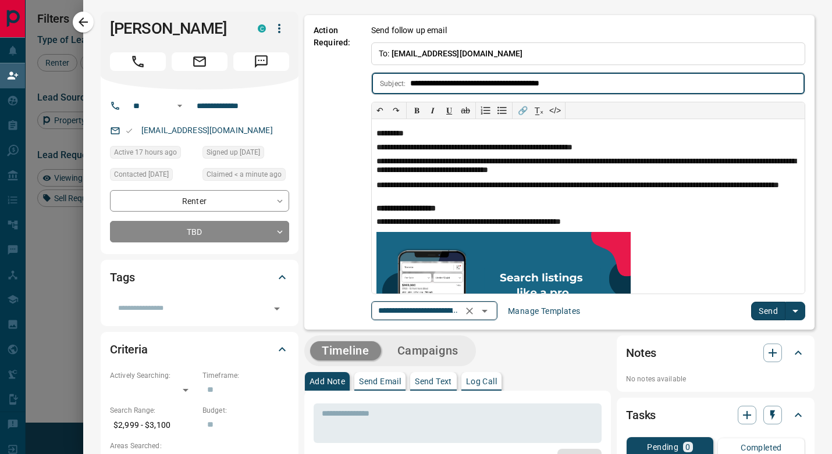
click at [492, 310] on icon "Open" at bounding box center [485, 311] width 14 height 14
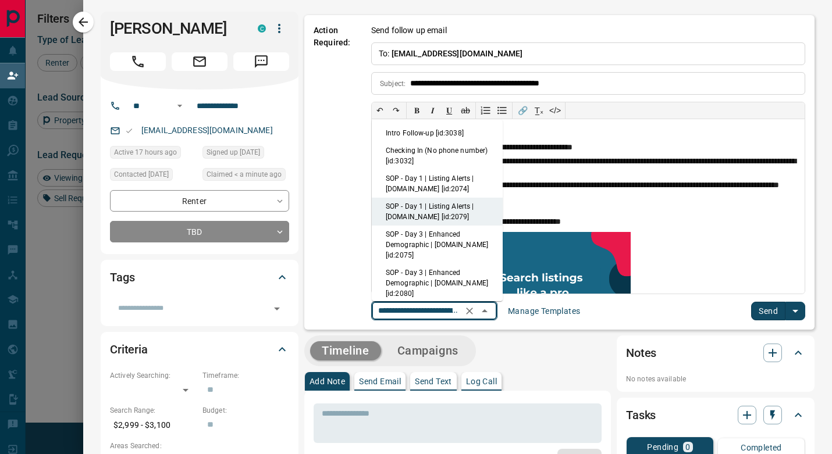
click at [456, 186] on li "SOP - Day 1 | Listing Alerts | [DOMAIN_NAME] [id:2074]" at bounding box center [437, 184] width 131 height 28
type input "**********"
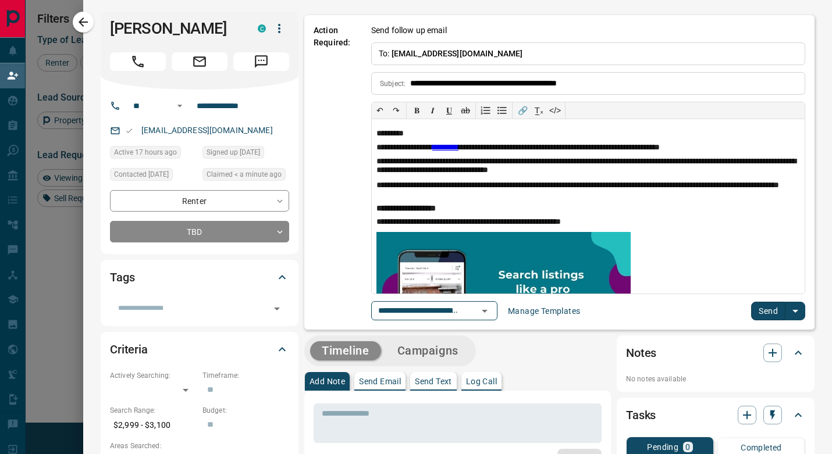
click at [767, 304] on button "Send" at bounding box center [768, 311] width 34 height 19
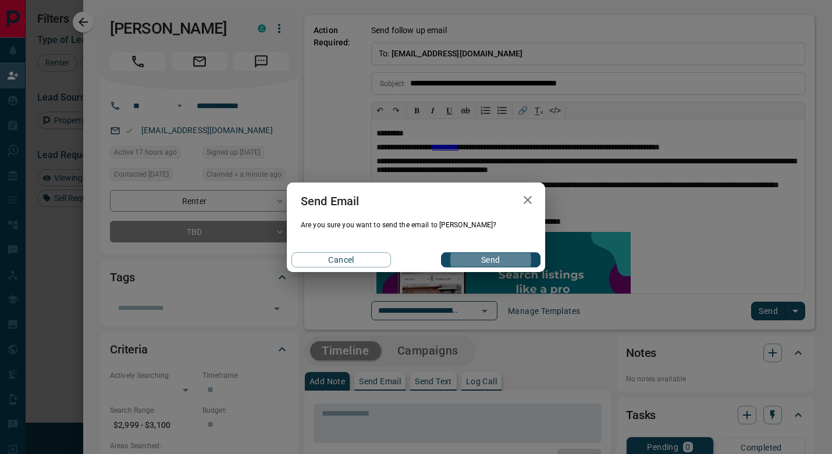
click at [490, 259] on button "Send" at bounding box center [490, 260] width 99 height 15
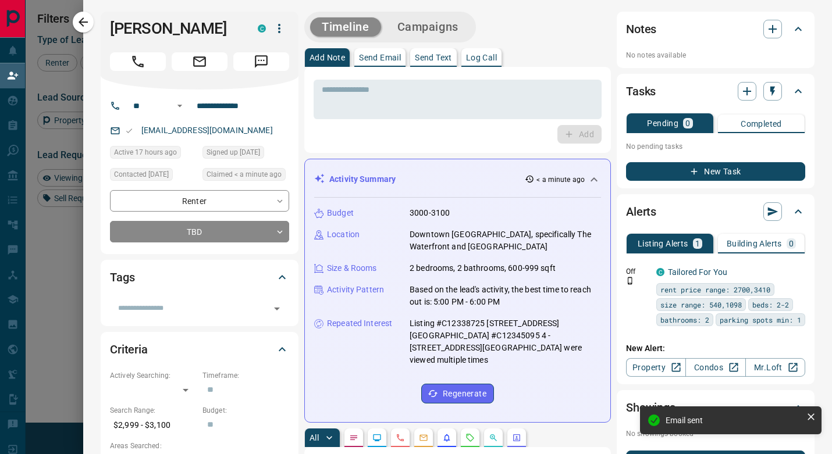
click at [412, 31] on button "Campaigns" at bounding box center [428, 26] width 84 height 19
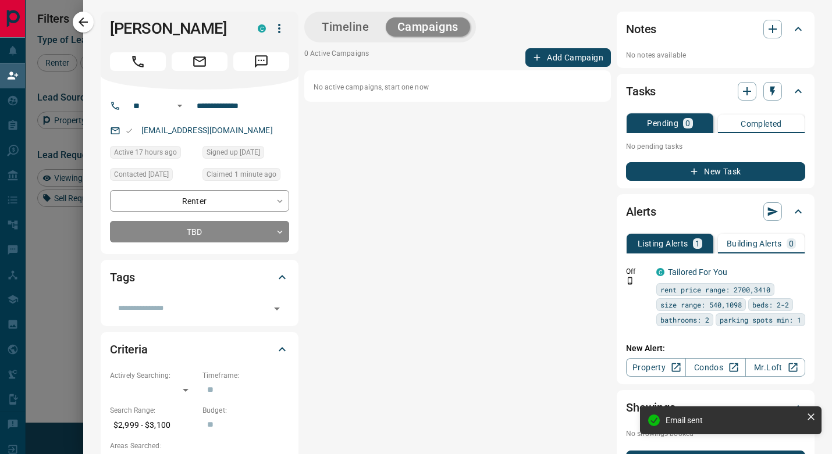
click at [549, 61] on button "Add Campaign" at bounding box center [568, 57] width 86 height 19
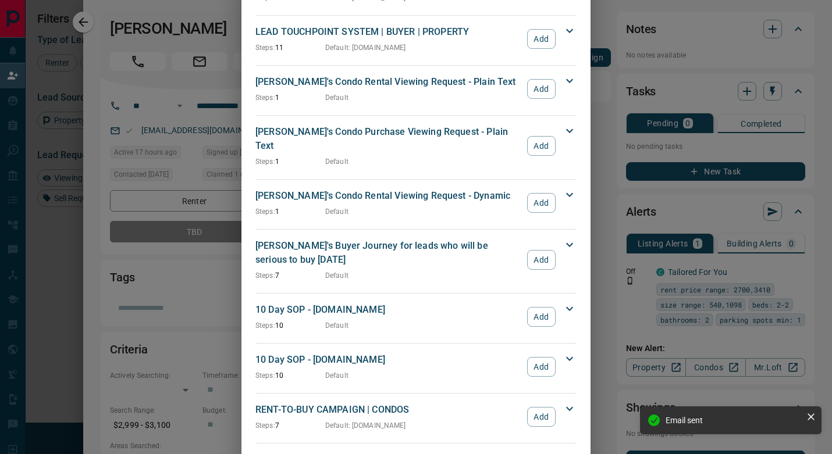
scroll to position [533, 0]
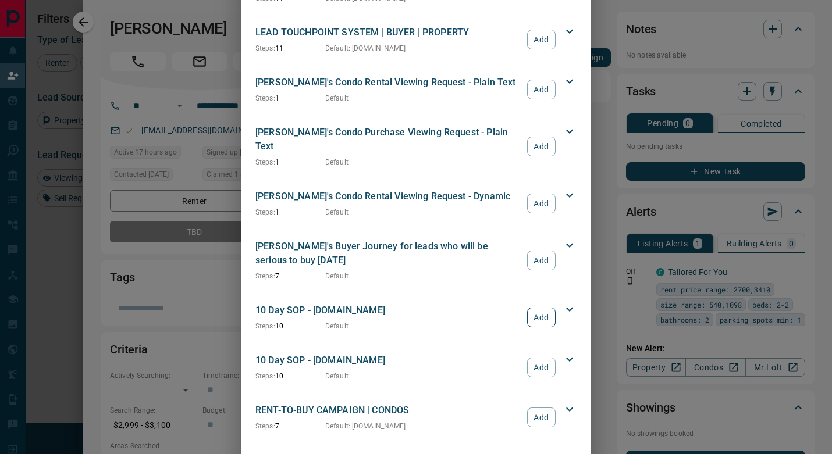
click at [535, 308] on button "Add" at bounding box center [541, 318] width 29 height 20
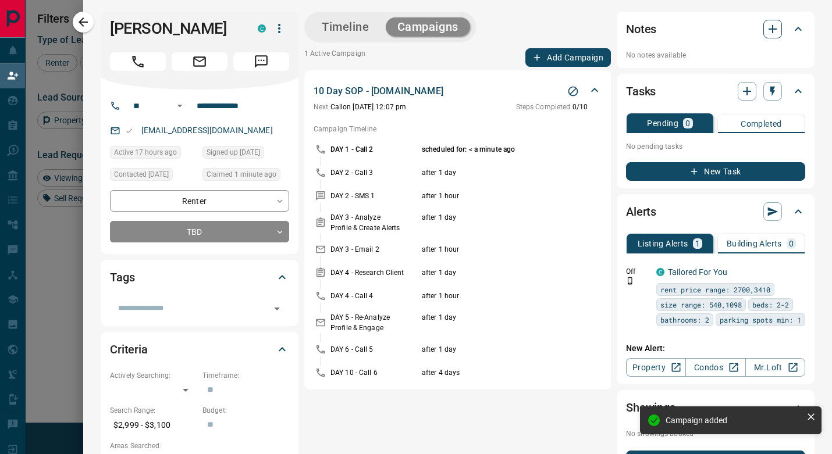
click at [766, 31] on icon "button" at bounding box center [773, 29] width 14 height 14
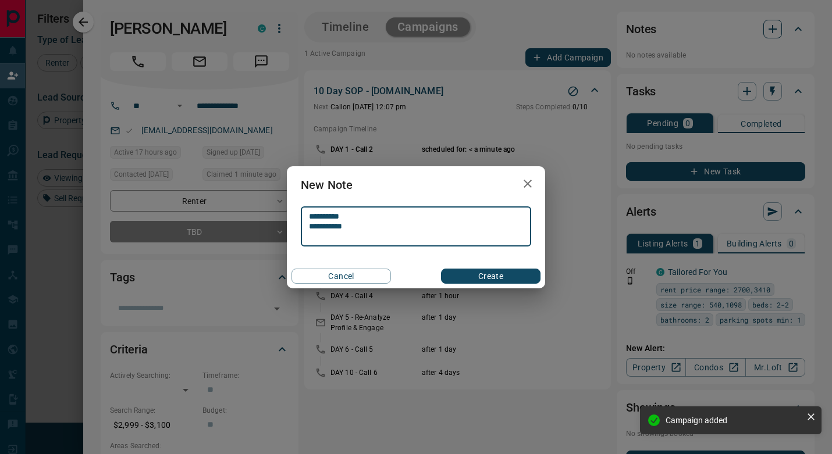
type textarea "**********"
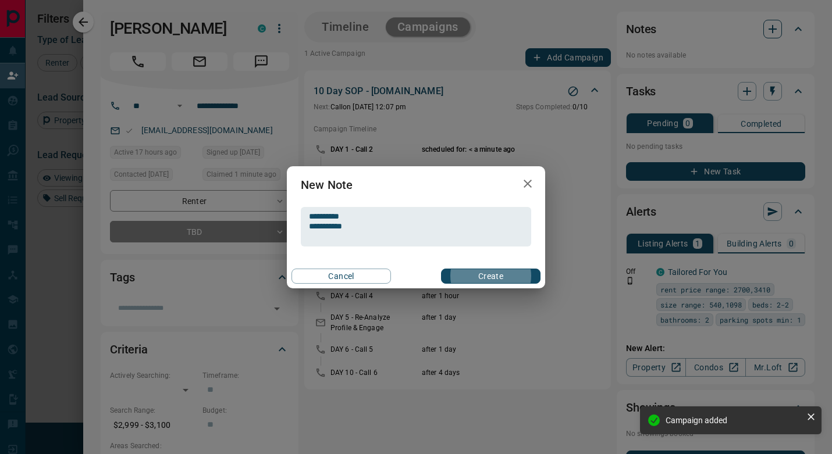
click at [490, 276] on button "Create" at bounding box center [490, 276] width 99 height 15
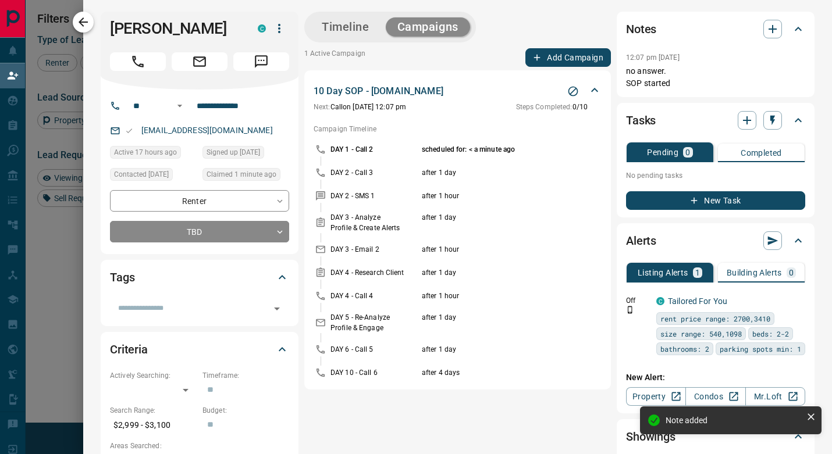
click at [84, 22] on icon "button" at bounding box center [83, 21] width 9 height 9
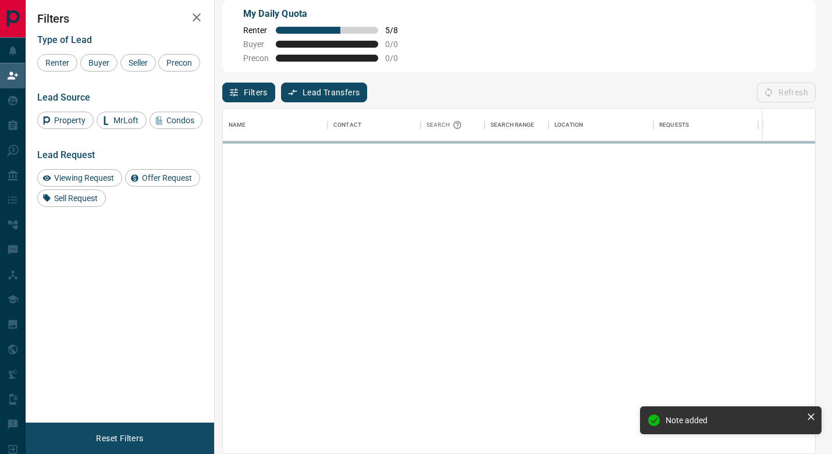
scroll to position [345, 592]
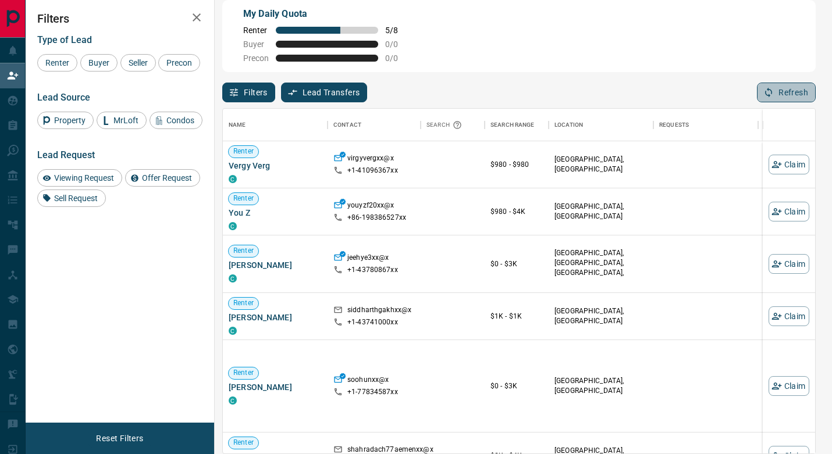
click at [778, 98] on button "Refresh" at bounding box center [786, 93] width 59 height 20
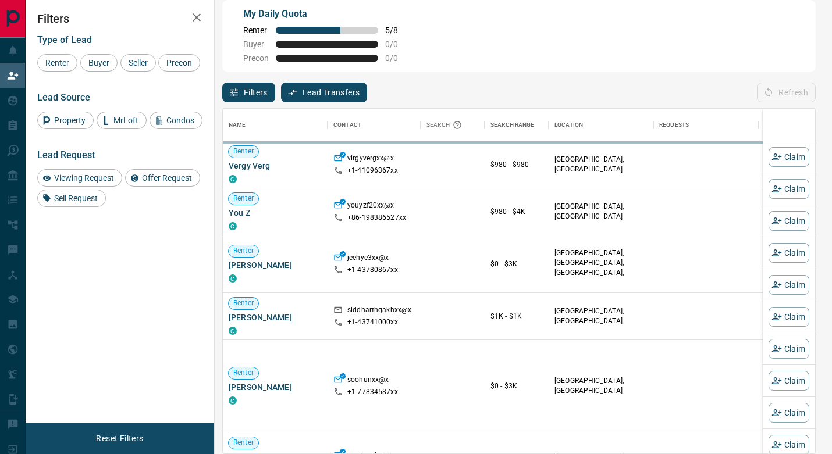
scroll to position [1, 1]
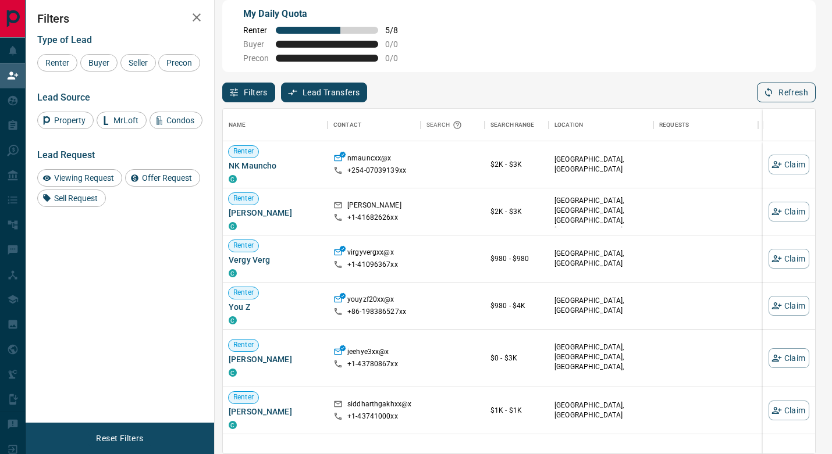
click at [798, 94] on button "Refresh" at bounding box center [786, 93] width 59 height 20
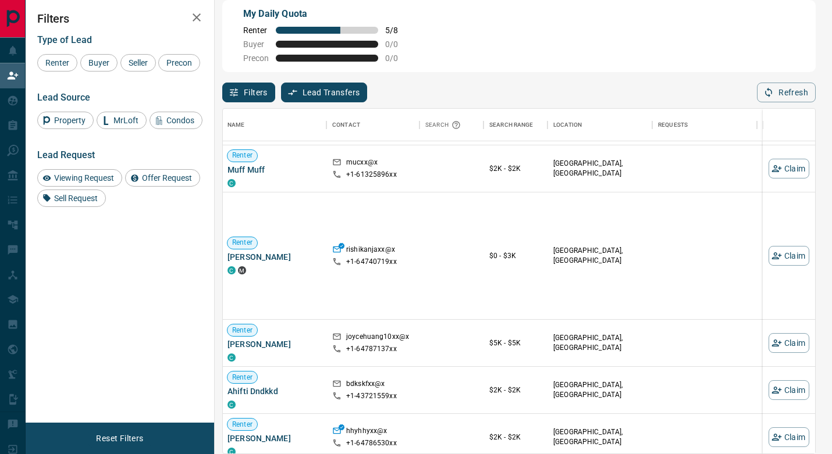
scroll to position [2368, 1]
click at [791, 343] on button "Claim" at bounding box center [789, 342] width 41 height 20
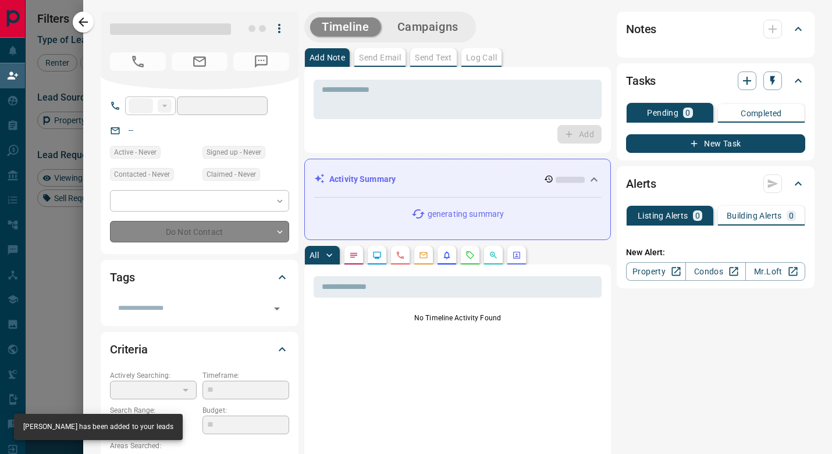
type input "**"
type input "**********"
type input "**"
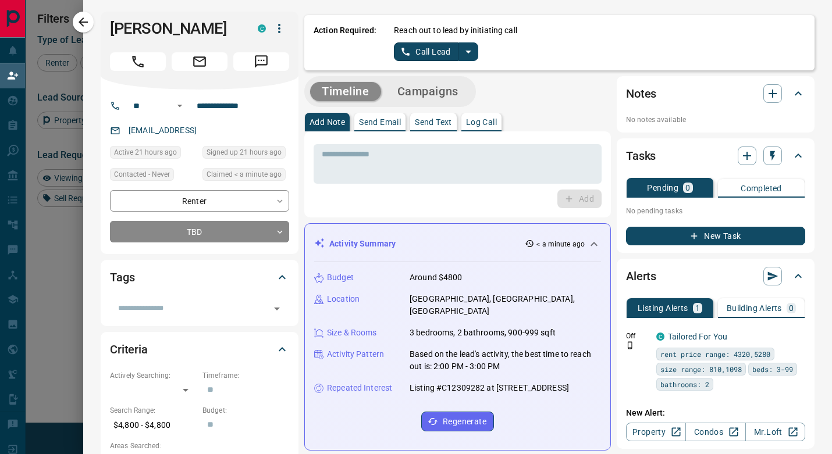
scroll to position [0, 0]
click at [465, 54] on icon "split button" at bounding box center [468, 52] width 14 height 14
click at [433, 88] on li "Log Manual Call" at bounding box center [435, 91] width 71 height 17
click at [433, 61] on div "Action Required: Reach out to lead by initiating call Log Manual Call" at bounding box center [559, 42] width 510 height 55
click at [433, 53] on button "Log Manual Call" at bounding box center [432, 51] width 77 height 19
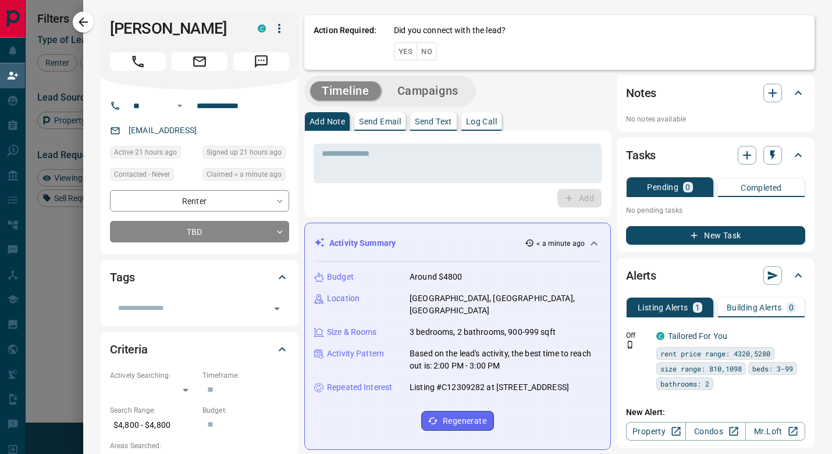
click at [433, 53] on button "No" at bounding box center [427, 51] width 20 height 18
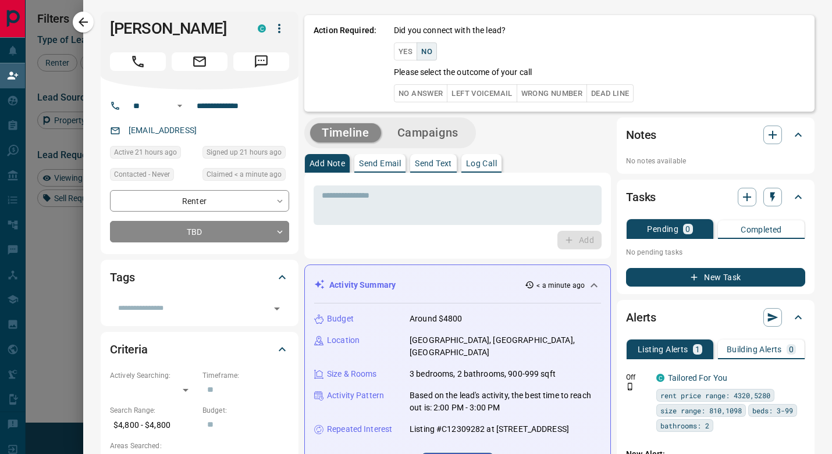
click at [432, 85] on button "No Answer" at bounding box center [421, 93] width 54 height 18
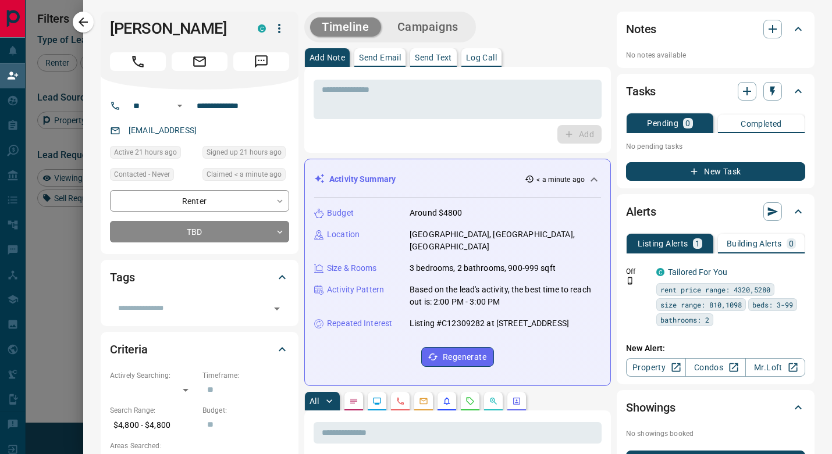
click at [416, 35] on button "Campaigns" at bounding box center [428, 26] width 84 height 19
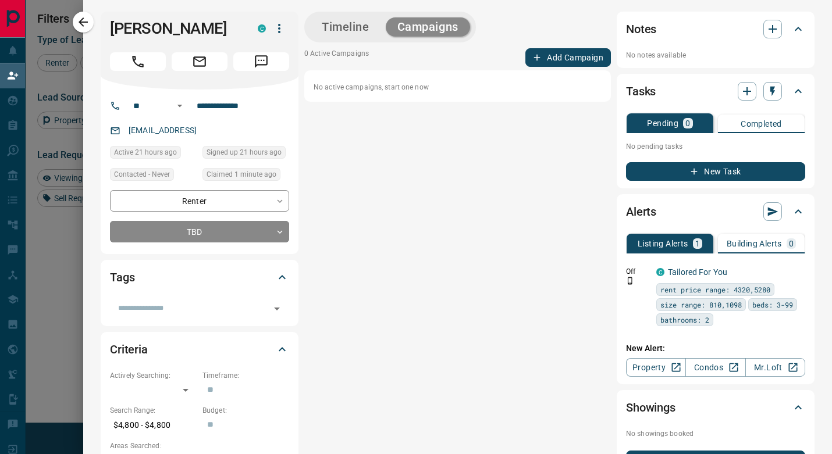
click at [542, 55] on button "Add Campaign" at bounding box center [568, 57] width 86 height 19
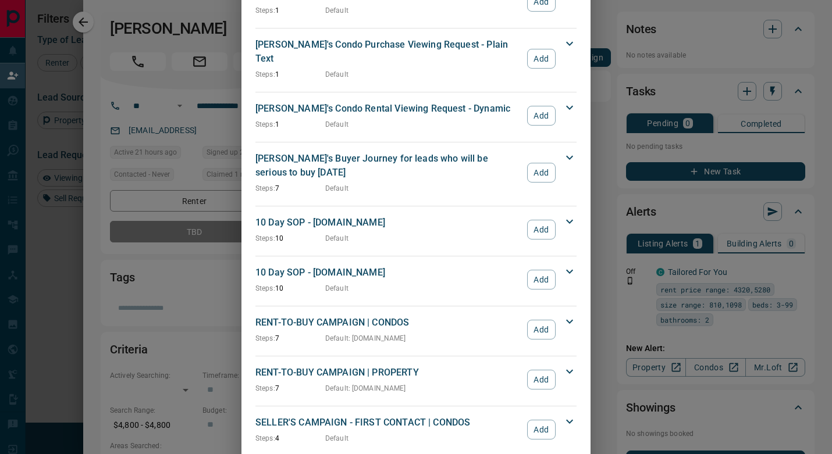
scroll to position [631, 0]
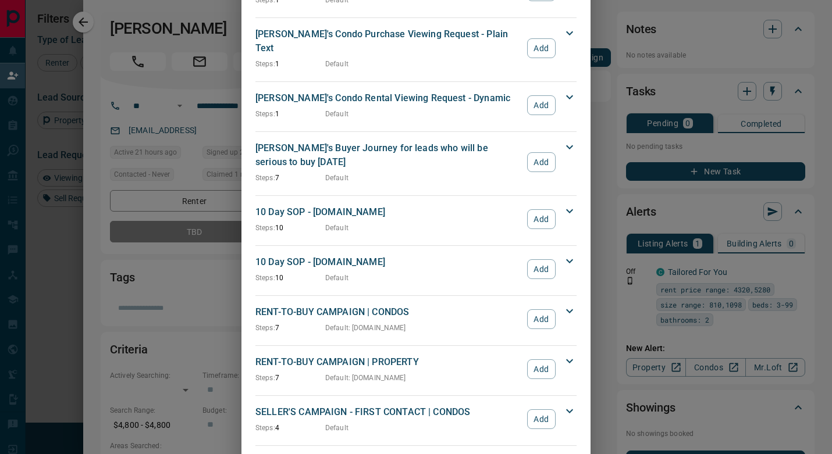
click at [549, 218] on div "10 Day SOP - [DOMAIN_NAME] Steps: 10 Default Add" at bounding box center [408, 219] width 307 height 28
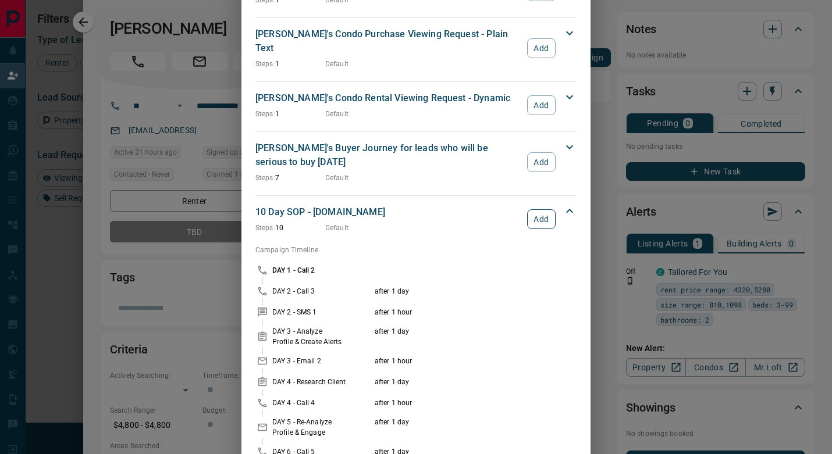
click at [543, 211] on button "Add" at bounding box center [541, 219] width 29 height 20
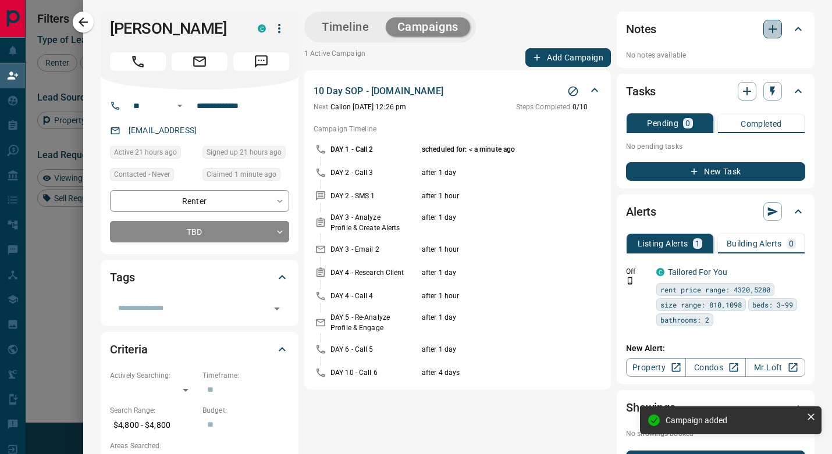
click at [773, 28] on icon "button" at bounding box center [773, 29] width 8 height 8
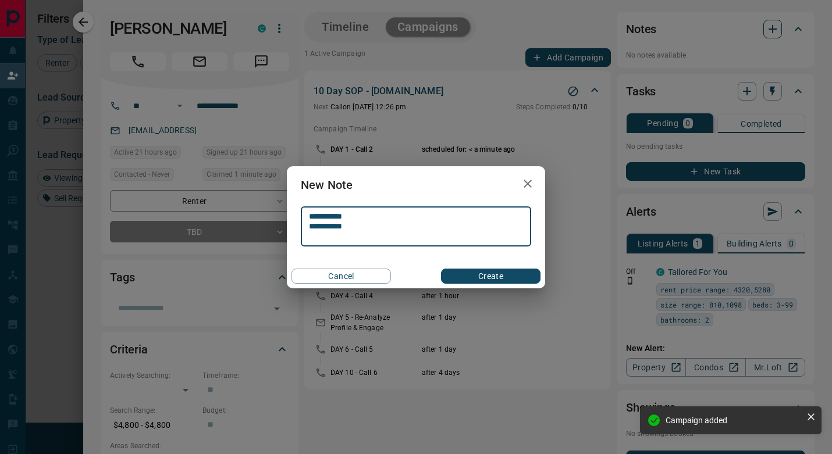
type textarea "**********"
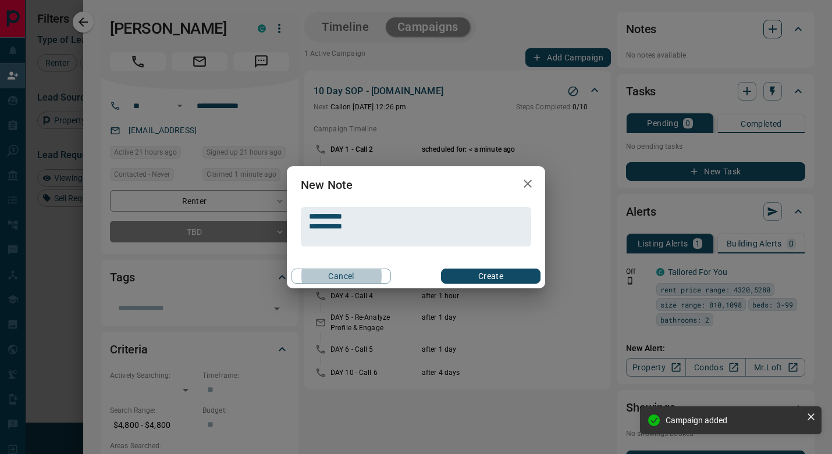
click at [490, 276] on button "Create" at bounding box center [490, 276] width 99 height 15
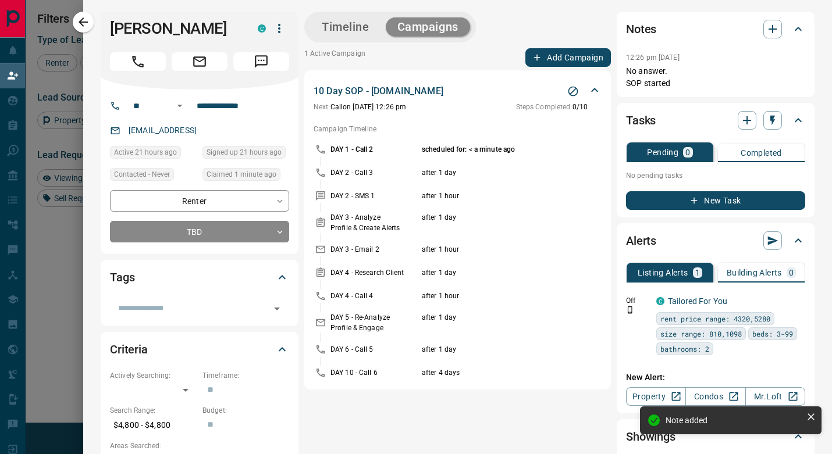
click at [426, 27] on button "Campaigns" at bounding box center [428, 26] width 84 height 19
click at [368, 27] on button "Timeline" at bounding box center [345, 26] width 71 height 19
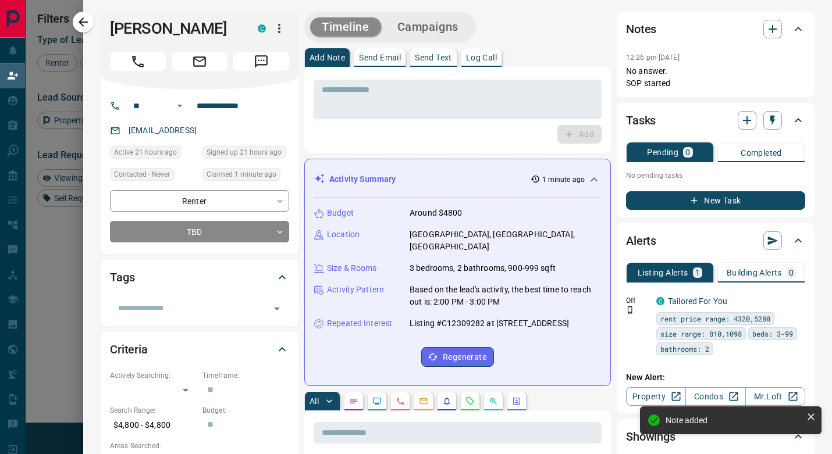
click at [389, 59] on p "Send Email" at bounding box center [380, 58] width 42 height 8
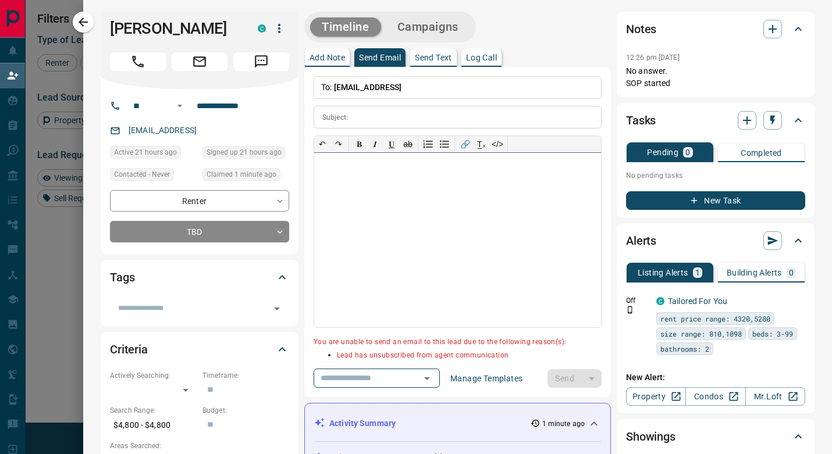
click at [91, 20] on button "button" at bounding box center [83, 22] width 21 height 21
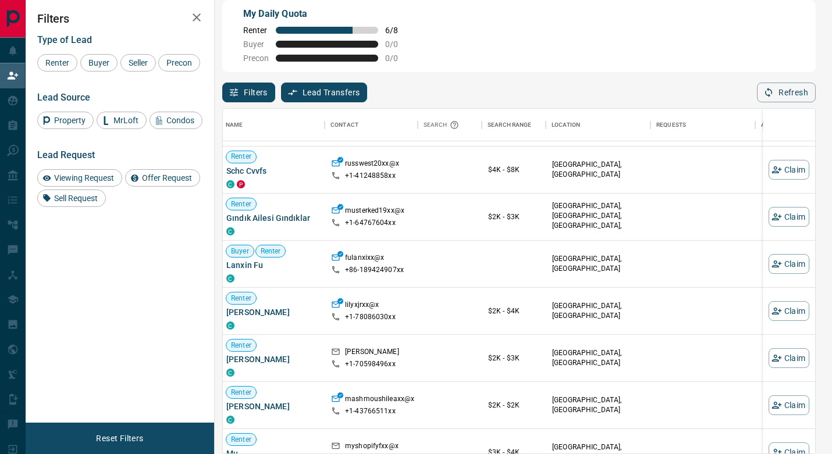
scroll to position [2729, 3]
click at [784, 304] on button "Claim" at bounding box center [789, 311] width 41 height 20
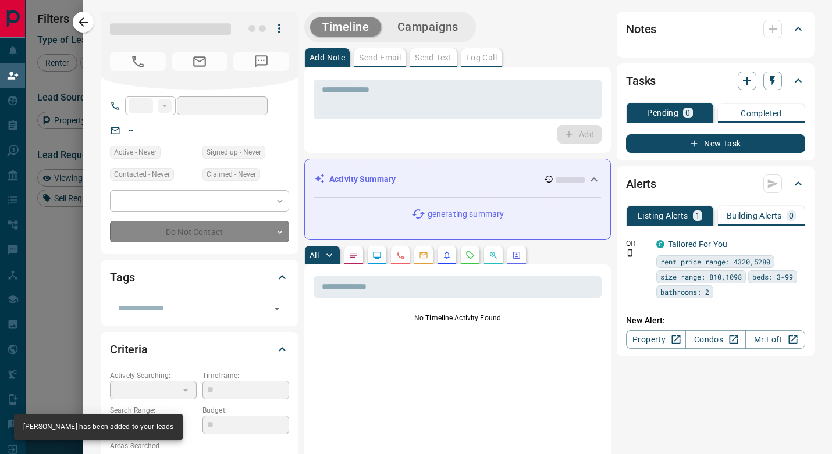
type input "**"
type input "**********"
type input "**"
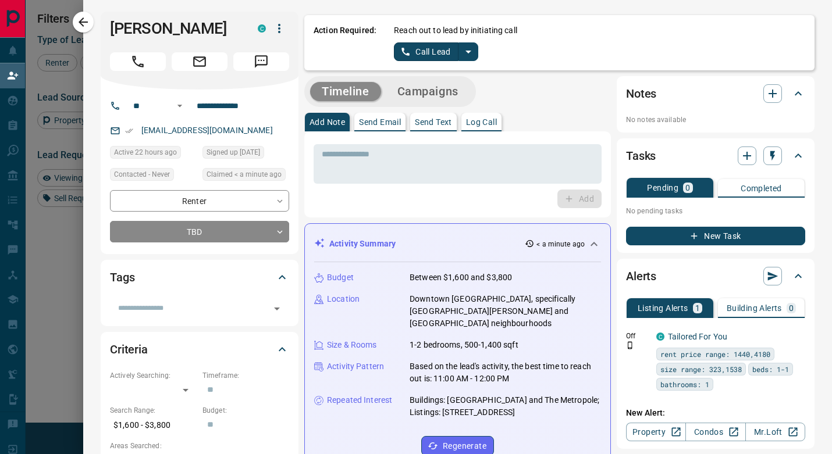
scroll to position [0, 0]
click at [472, 47] on icon "split button" at bounding box center [468, 52] width 14 height 14
click at [443, 88] on li "Log Manual Call" at bounding box center [435, 91] width 71 height 17
click at [439, 55] on button "Log Manual Call" at bounding box center [432, 51] width 77 height 19
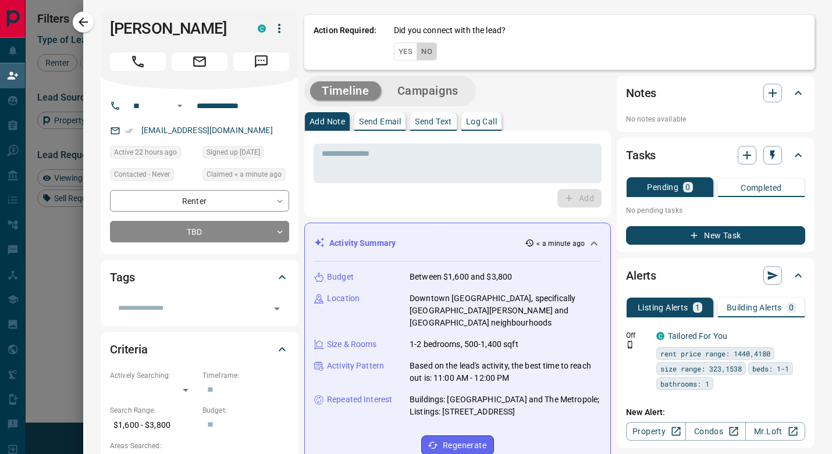
click at [432, 53] on button "No" at bounding box center [427, 51] width 20 height 18
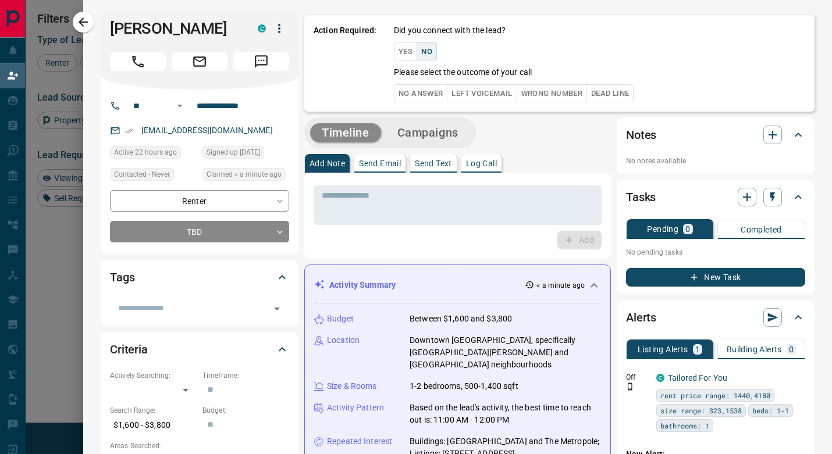
click at [428, 90] on button "No Answer" at bounding box center [421, 93] width 54 height 18
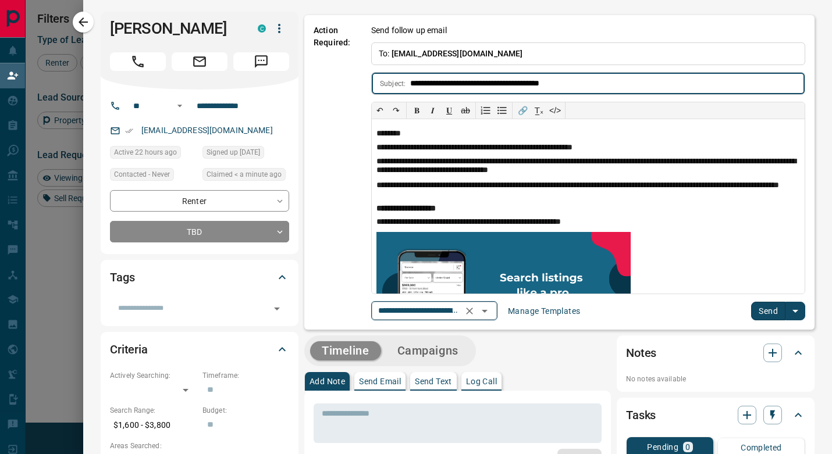
click at [492, 307] on icon "Open" at bounding box center [485, 311] width 14 height 14
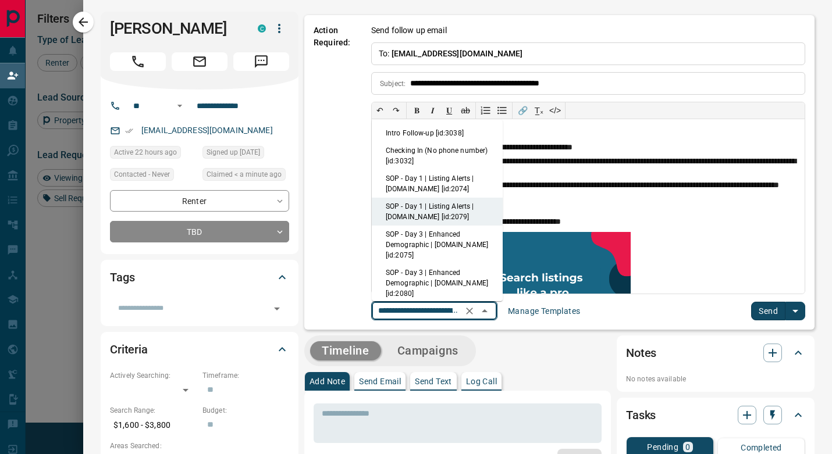
click at [442, 184] on li "SOP - Day 1 | Listing Alerts | [DOMAIN_NAME] [id:2074]" at bounding box center [437, 184] width 131 height 28
type input "**********"
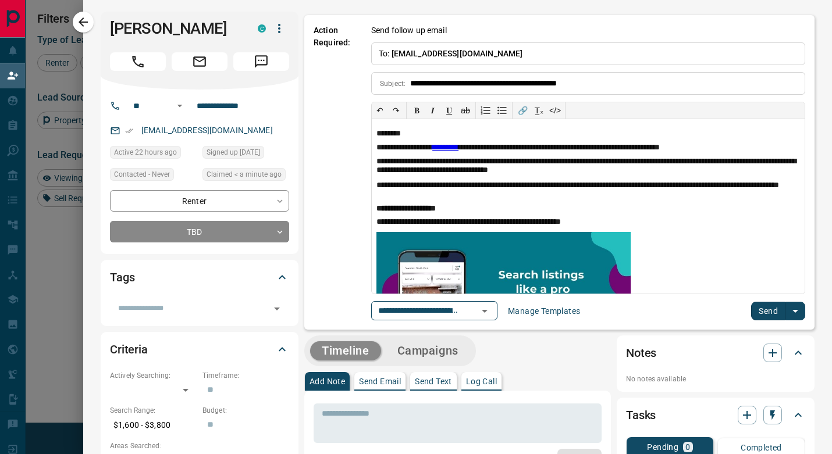
click at [778, 308] on button "Send" at bounding box center [768, 311] width 34 height 19
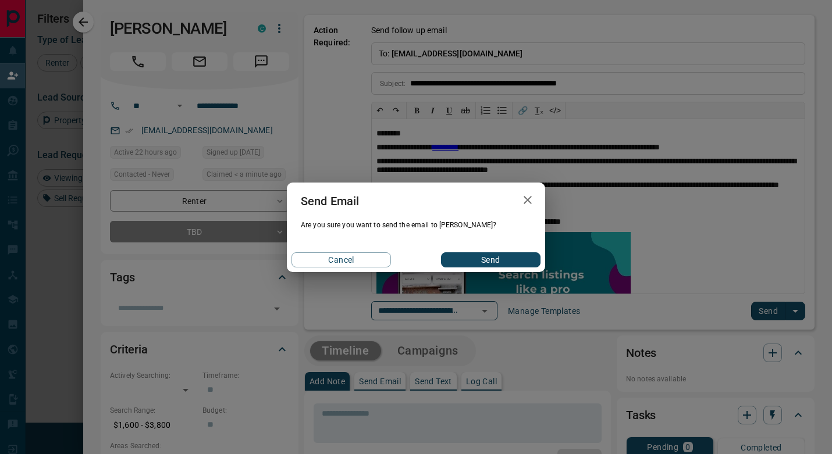
click at [514, 258] on button "Send" at bounding box center [490, 260] width 99 height 15
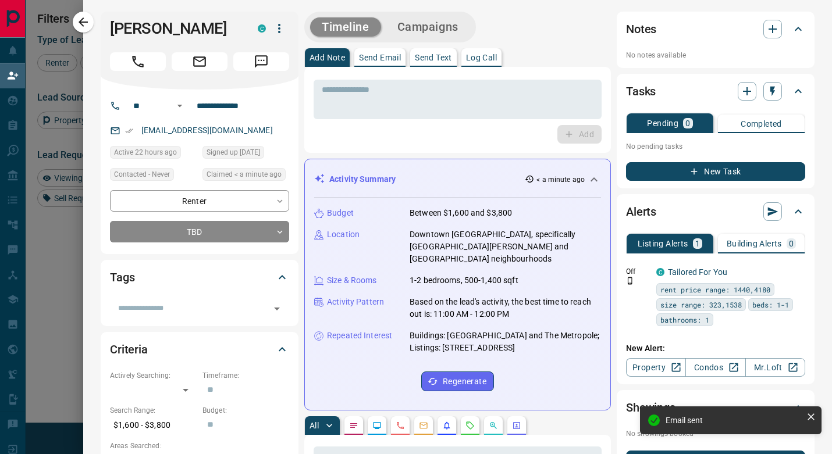
click at [437, 29] on button "Campaigns" at bounding box center [428, 26] width 84 height 19
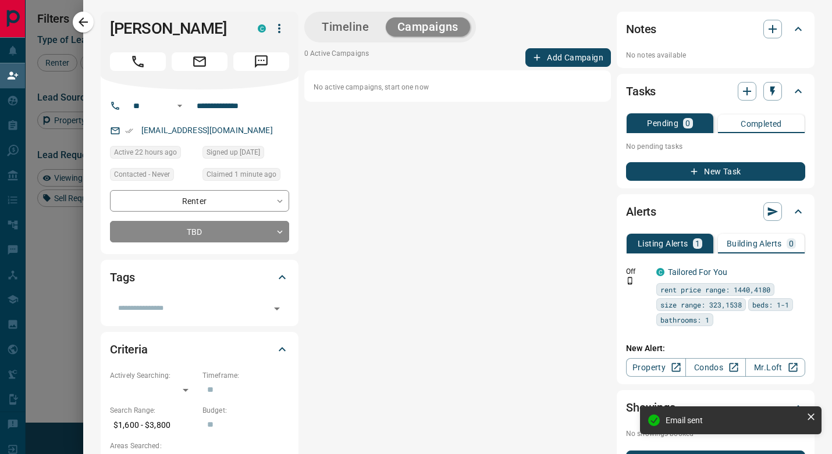
click at [557, 41] on div "Timeline Campaigns" at bounding box center [457, 27] width 307 height 31
click at [555, 52] on button "Add Campaign" at bounding box center [568, 57] width 86 height 19
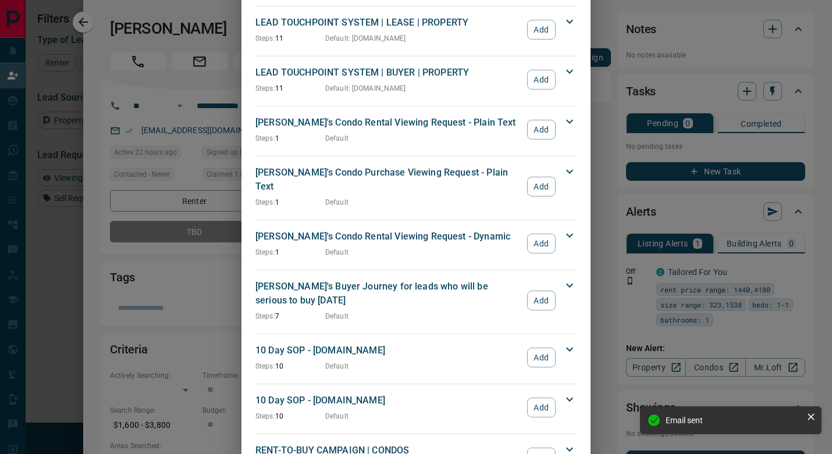
scroll to position [504, 0]
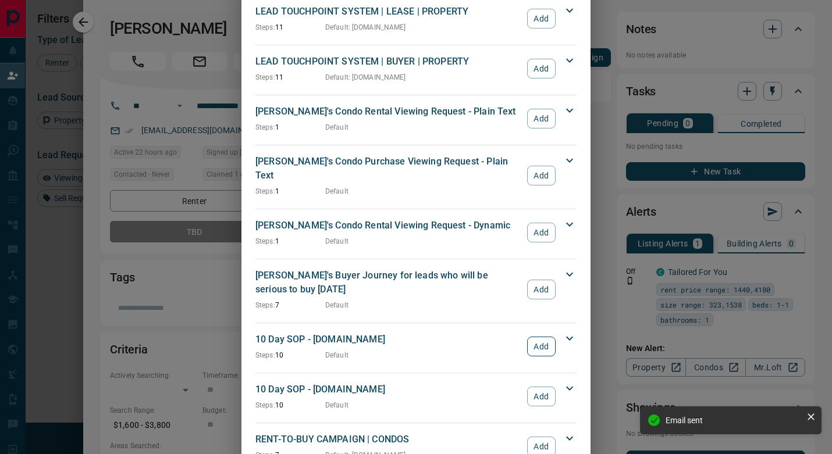
click at [542, 337] on button "Add" at bounding box center [541, 347] width 29 height 20
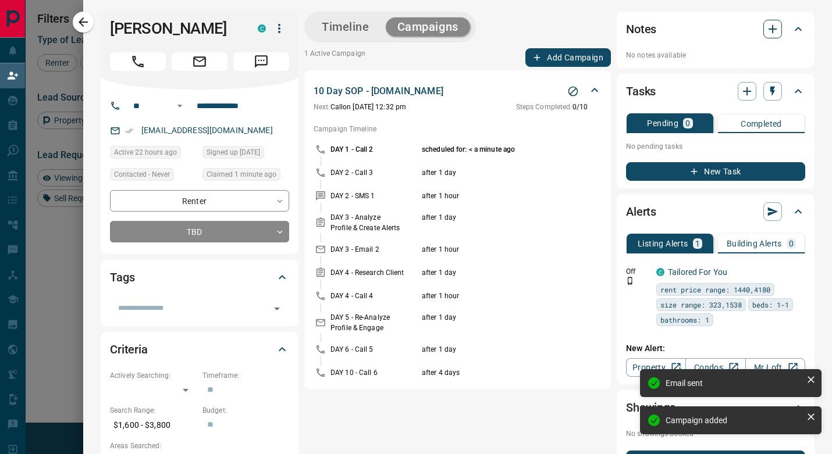
click at [778, 22] on button "button" at bounding box center [772, 29] width 19 height 19
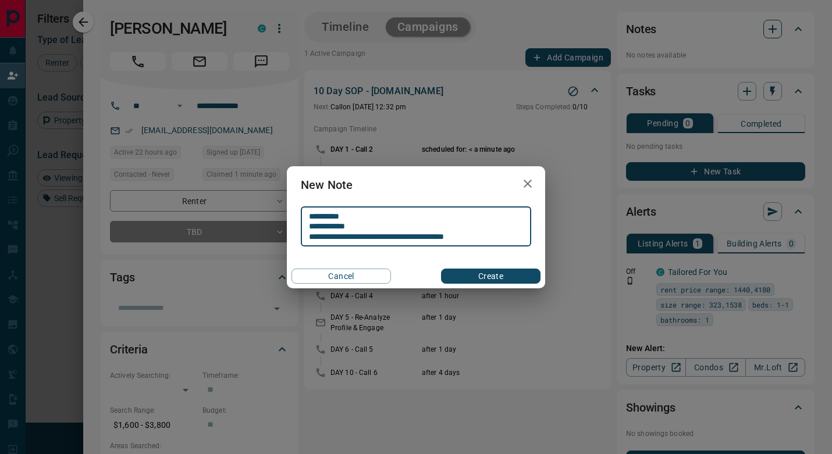
type textarea "**********"
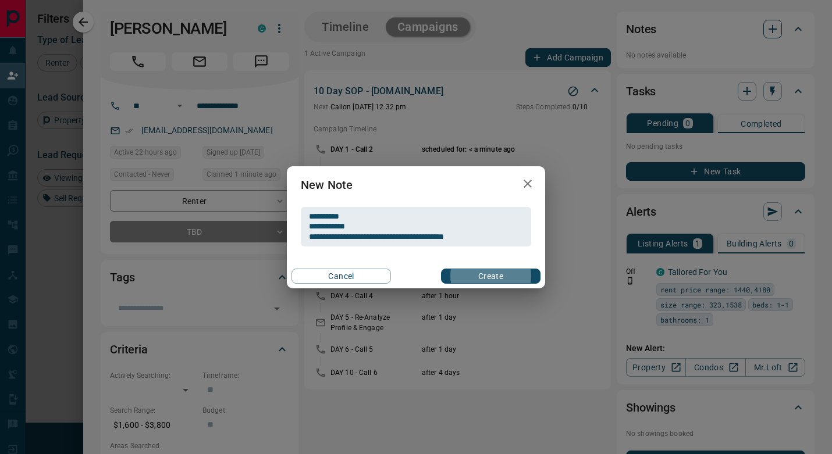
click at [490, 276] on button "Create" at bounding box center [490, 276] width 99 height 15
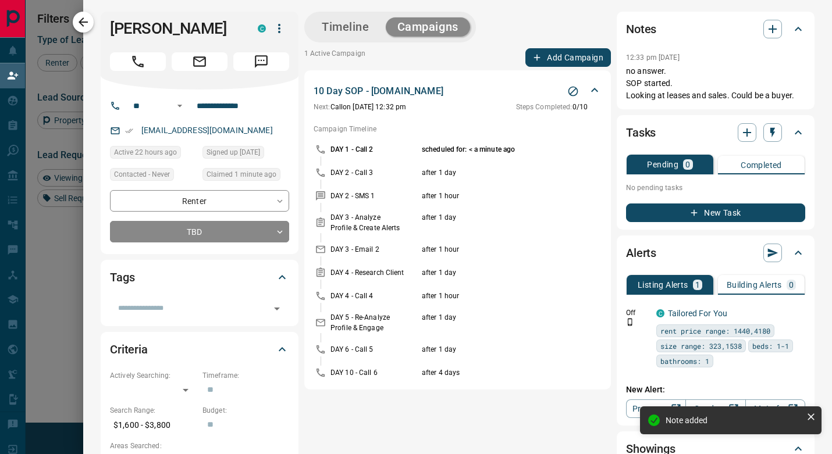
click at [88, 24] on icon "button" at bounding box center [83, 22] width 14 height 14
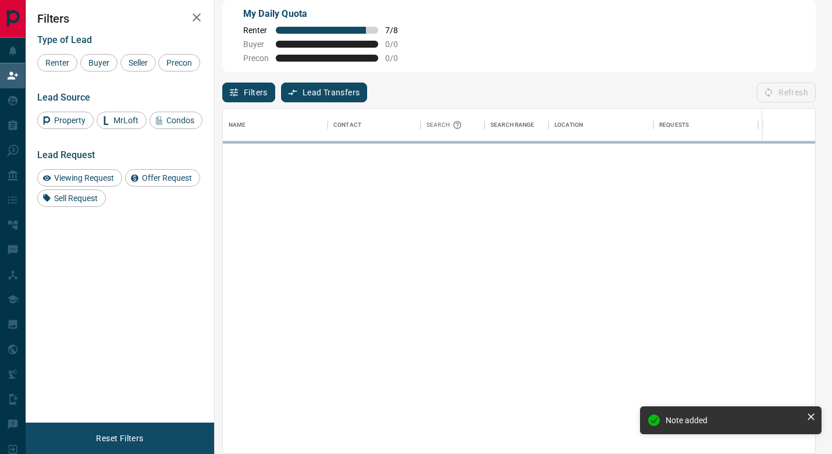
scroll to position [345, 592]
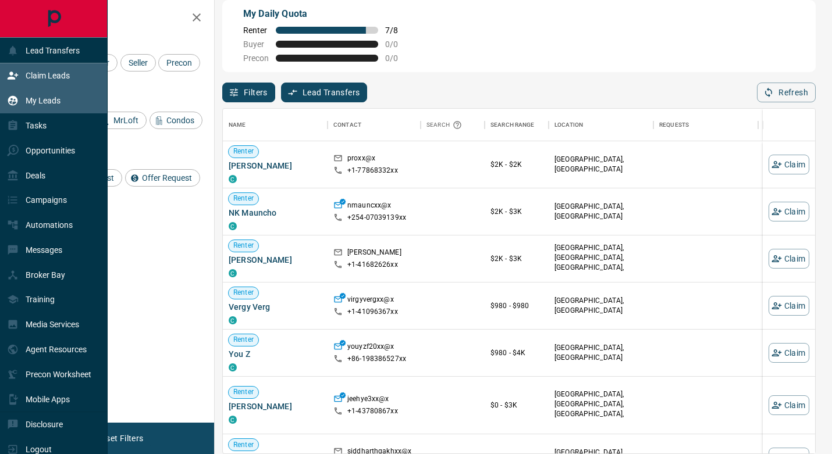
click at [63, 101] on div "My Leads" at bounding box center [54, 100] width 108 height 25
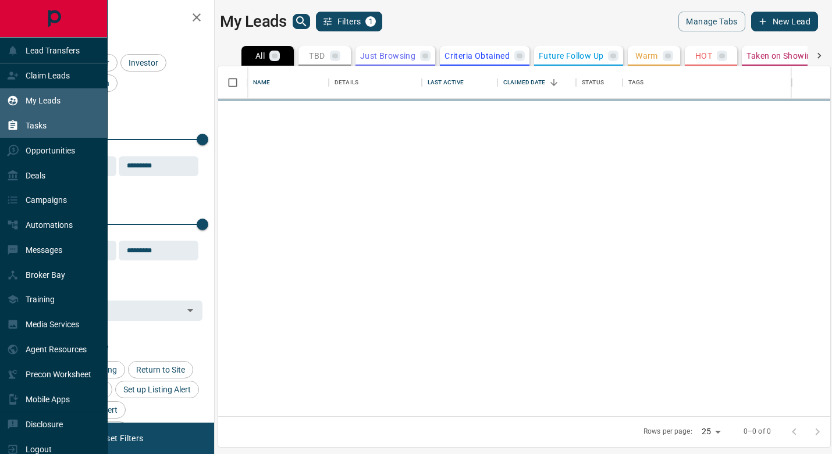
scroll to position [350, 612]
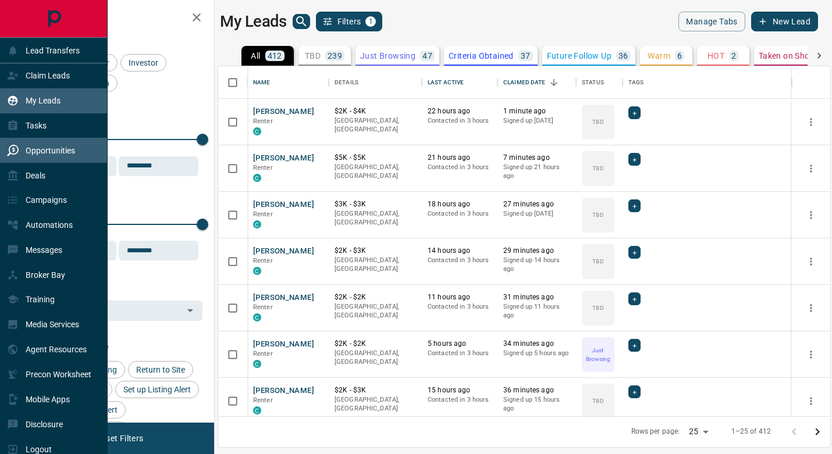
click at [55, 150] on p "Opportunities" at bounding box center [50, 150] width 49 height 9
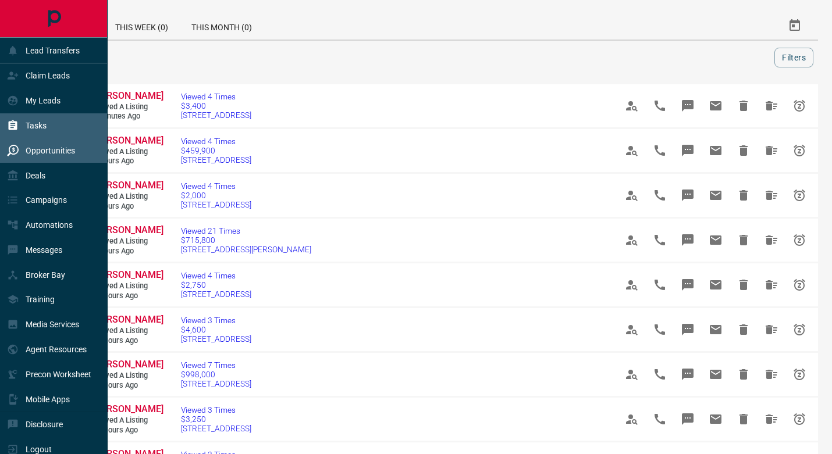
click at [54, 116] on div "Tasks" at bounding box center [54, 125] width 108 height 25
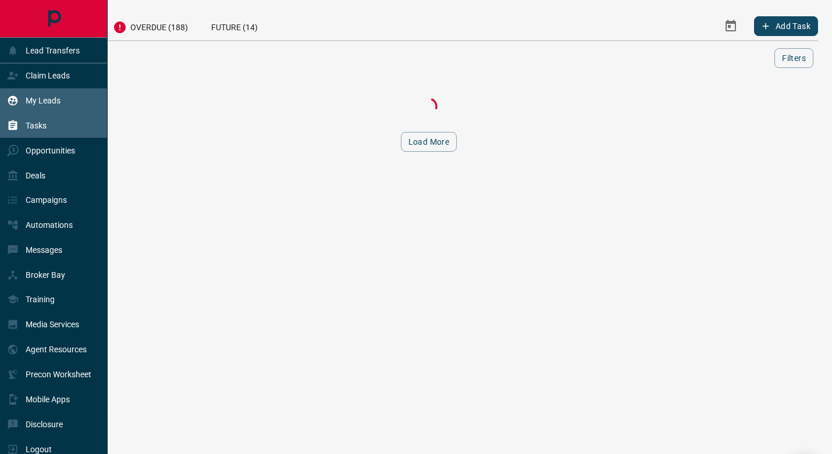
click at [54, 99] on p "My Leads" at bounding box center [43, 100] width 35 height 9
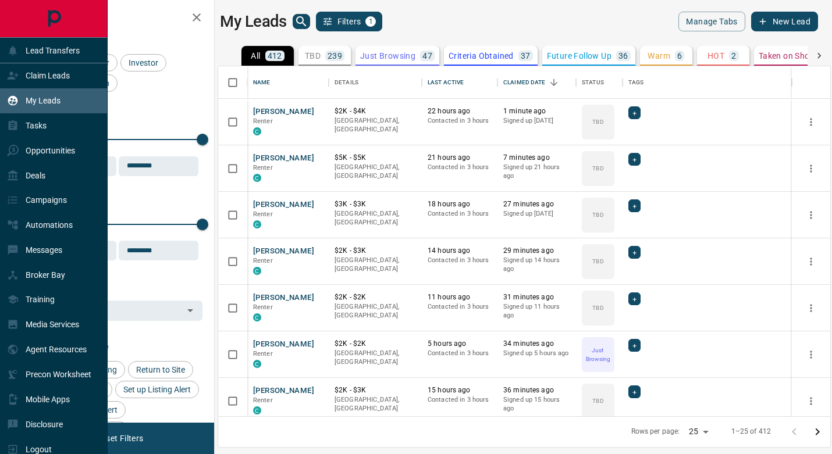
scroll to position [350, 612]
click at [72, 154] on p "Opportunities" at bounding box center [50, 150] width 49 height 9
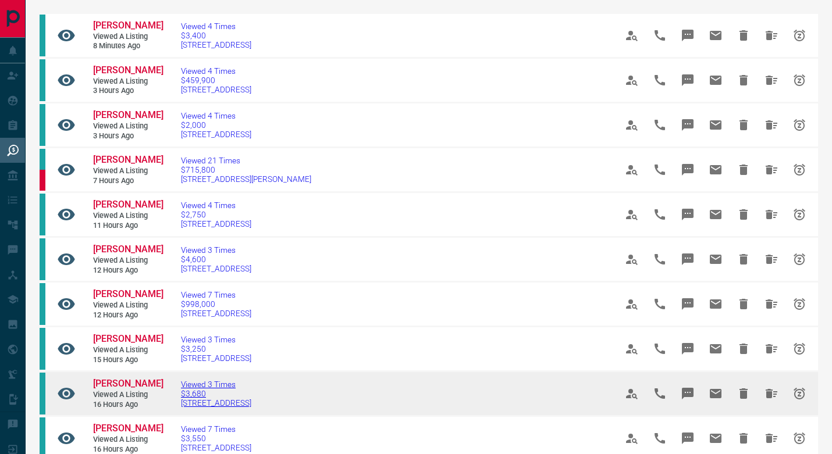
scroll to position [29, 0]
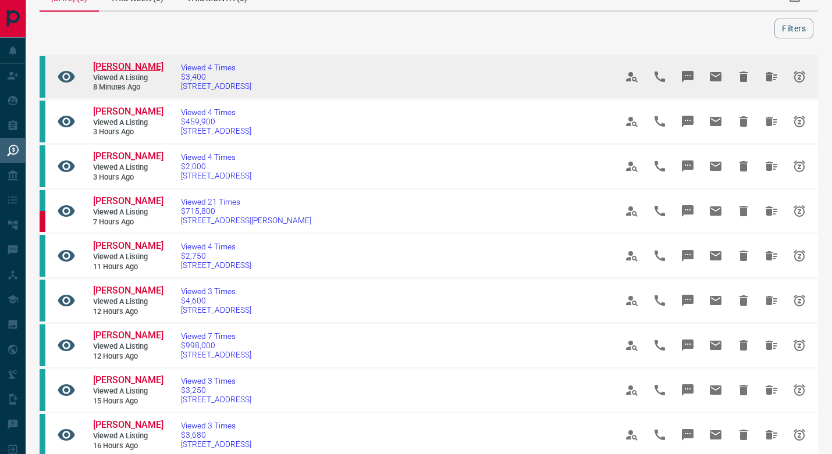
click at [111, 61] on span "[PERSON_NAME]" at bounding box center [128, 66] width 70 height 11
click at [744, 76] on icon "Hide" at bounding box center [743, 77] width 8 height 10
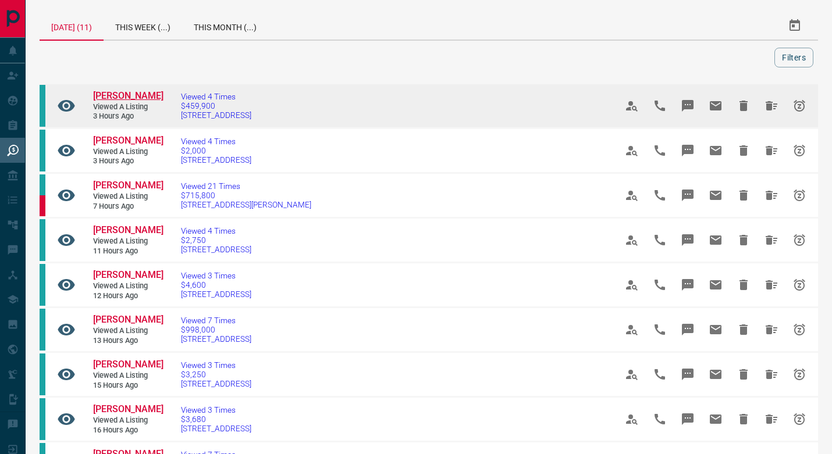
click at [116, 93] on span "[PERSON_NAME]" at bounding box center [128, 95] width 70 height 11
click at [738, 107] on icon "Hide" at bounding box center [744, 106] width 14 height 14
click at [740, 104] on icon "Hide" at bounding box center [743, 106] width 8 height 10
click at [108, 99] on span "[PERSON_NAME]" at bounding box center [128, 95] width 70 height 11
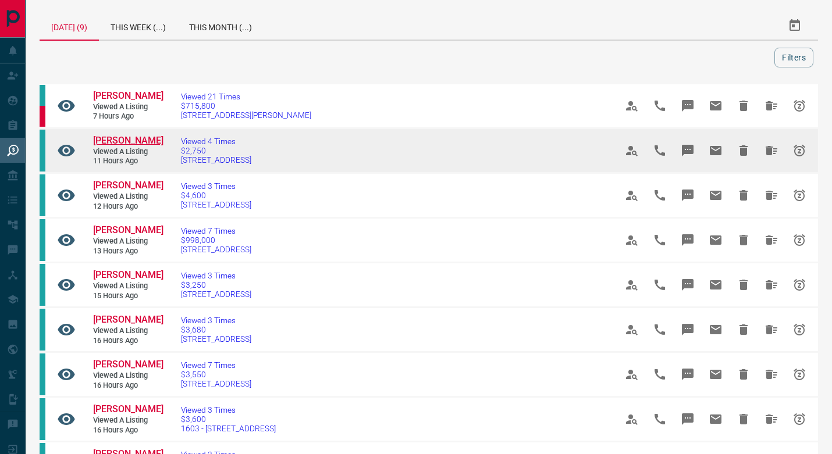
click at [134, 146] on span "[PERSON_NAME]" at bounding box center [128, 140] width 70 height 11
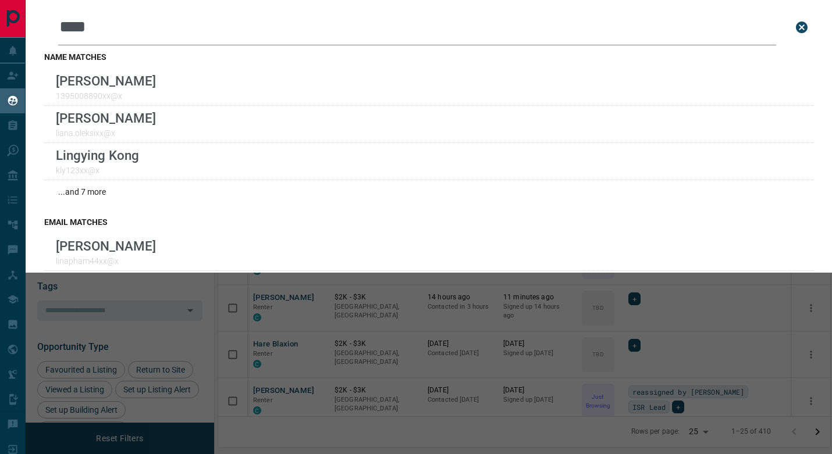
scroll to position [350, 612]
click at [799, 26] on icon "close search bar" at bounding box center [802, 28] width 12 height 12
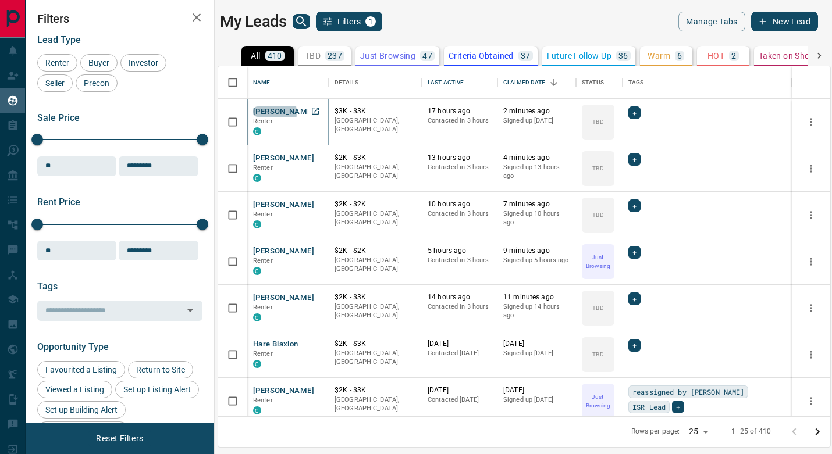
click at [266, 112] on button "[PERSON_NAME]" at bounding box center [283, 111] width 61 height 11
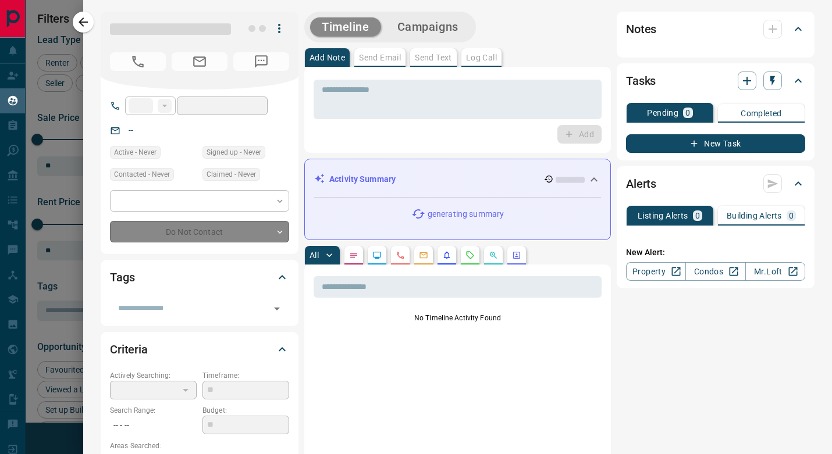
type input "**"
type input "**********"
type input "**"
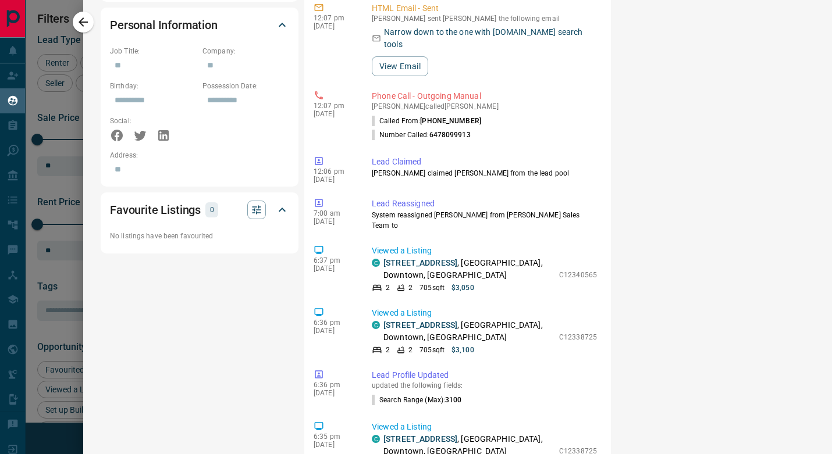
scroll to position [699, 0]
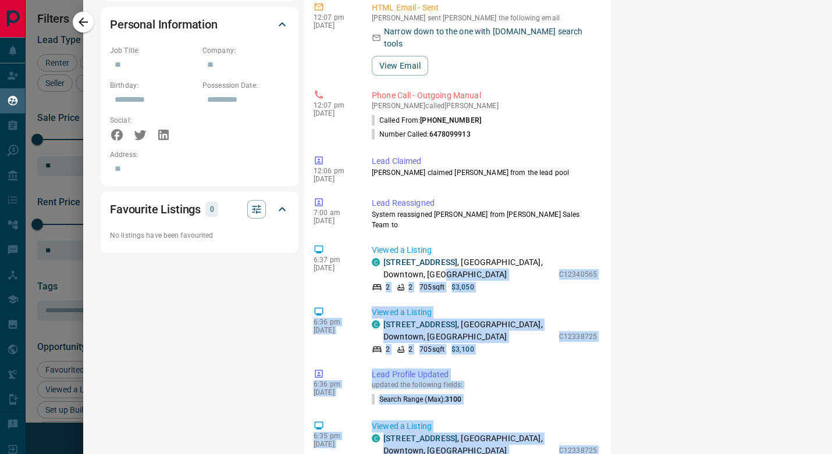
drag, startPoint x: 554, startPoint y: 230, endPoint x: 620, endPoint y: 231, distance: 66.3
click at [620, 231] on div "Timeline Campaigns Add Note Send Email Send Text Log Call * ​ Add Activity Summ…" at bounding box center [559, 25] width 510 height 1427
click at [620, 231] on div "Notes 12:07 pm Aug 15 2025 no answer. SOP started Tasks Pending 1 Completed DAY…" at bounding box center [716, 25] width 198 height 1427
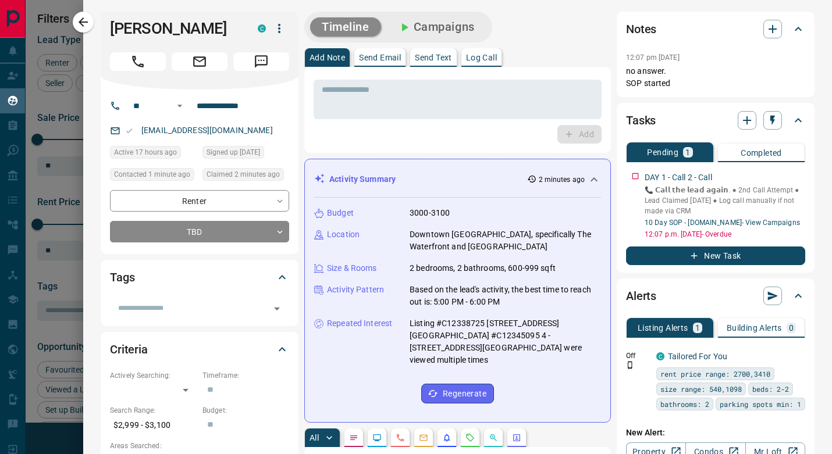
scroll to position [0, 0]
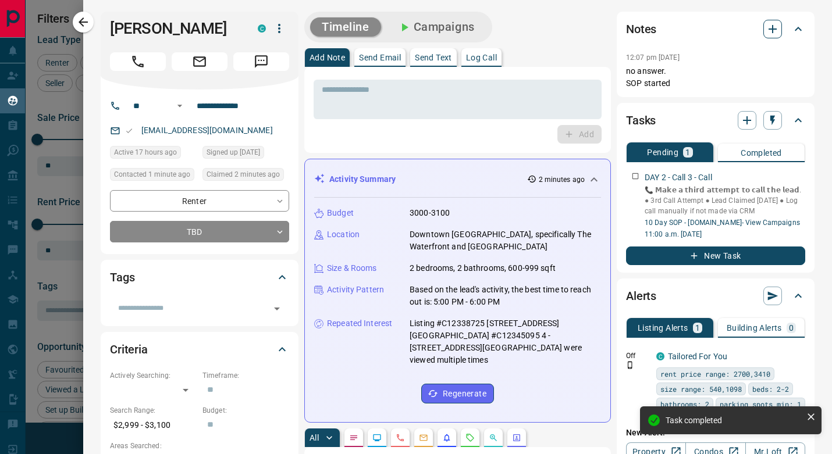
click at [768, 27] on icon "button" at bounding box center [773, 29] width 14 height 14
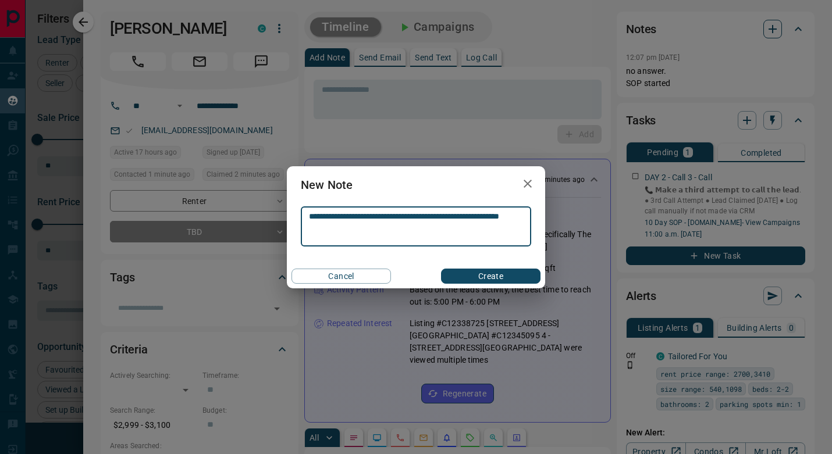
type textarea "**********"
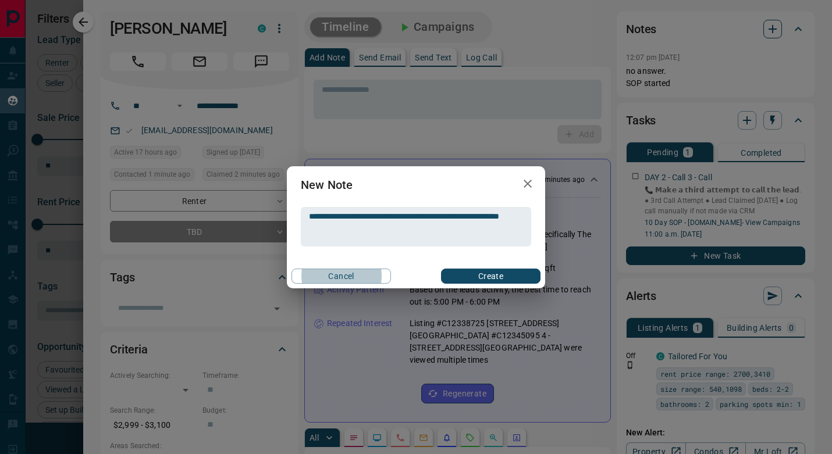
click at [490, 276] on button "Create" at bounding box center [490, 276] width 99 height 15
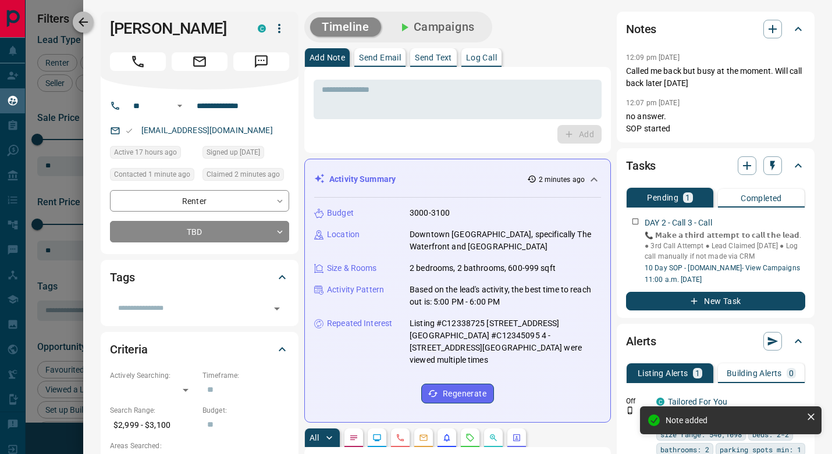
click at [90, 20] on icon "button" at bounding box center [83, 22] width 14 height 14
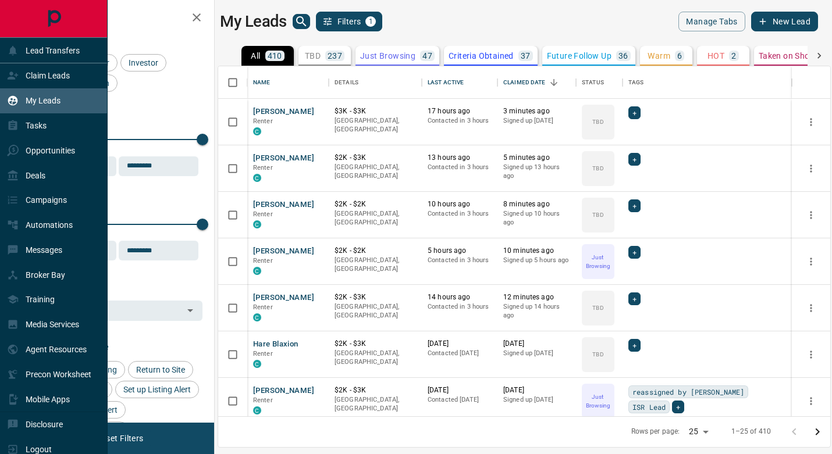
click at [61, 105] on div "My Leads" at bounding box center [54, 100] width 108 height 25
click at [51, 80] on p "Claim Leads" at bounding box center [48, 75] width 44 height 9
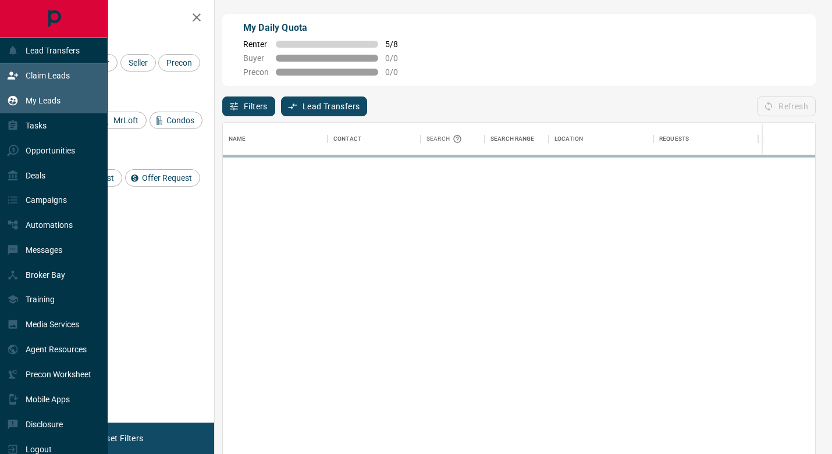
scroll to position [345, 592]
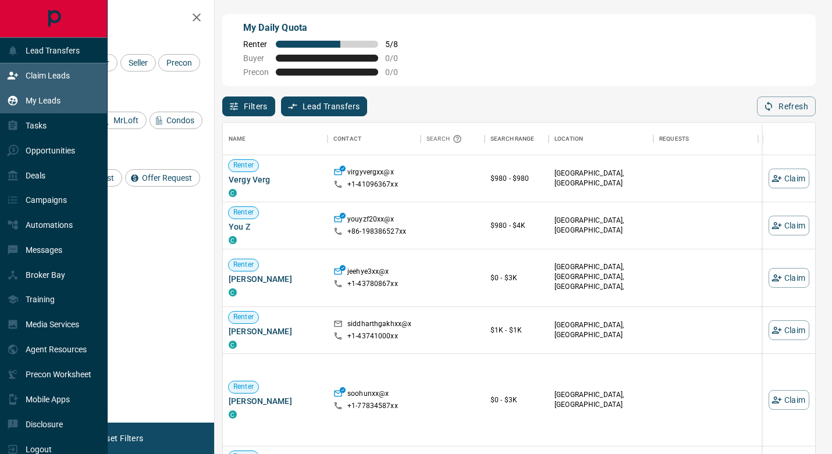
click at [61, 98] on p "My Leads" at bounding box center [43, 100] width 35 height 9
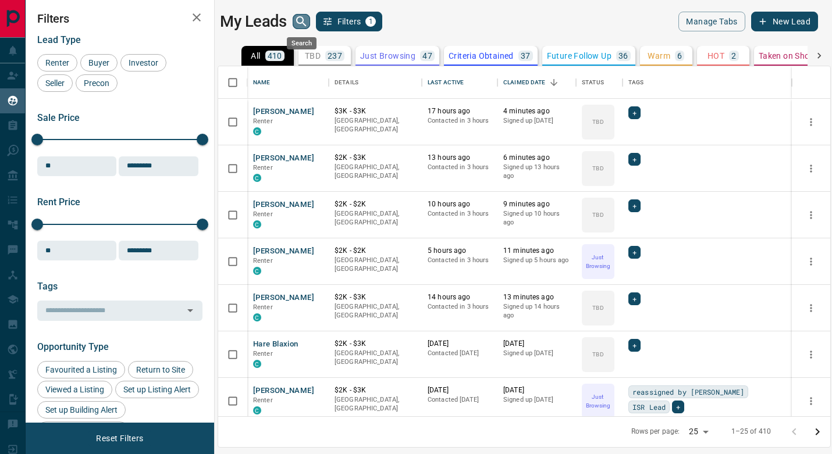
click at [303, 27] on icon "search button" at bounding box center [301, 22] width 14 height 14
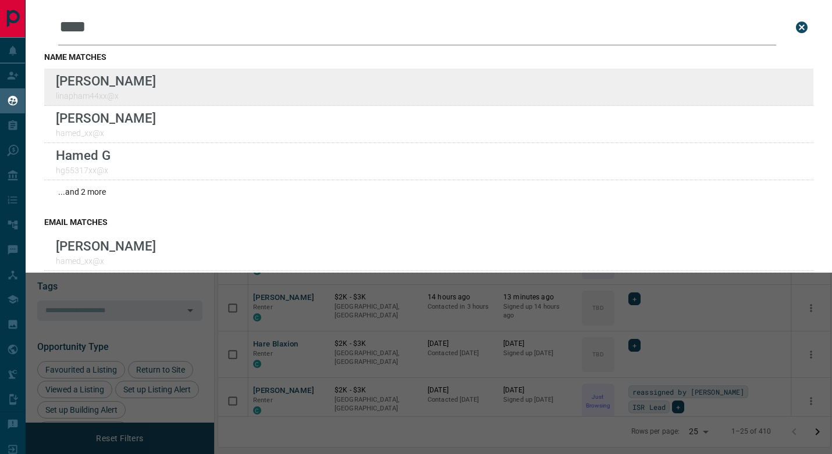
type input "****"
